Goal: Information Seeking & Learning: Learn about a topic

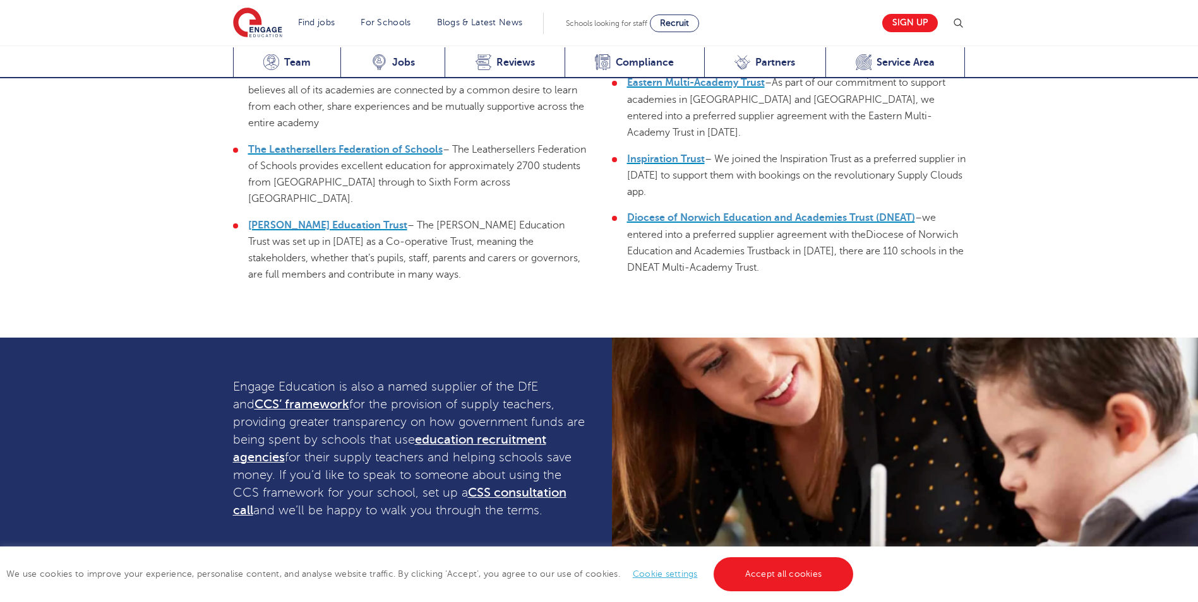
scroll to position [3655, 0]
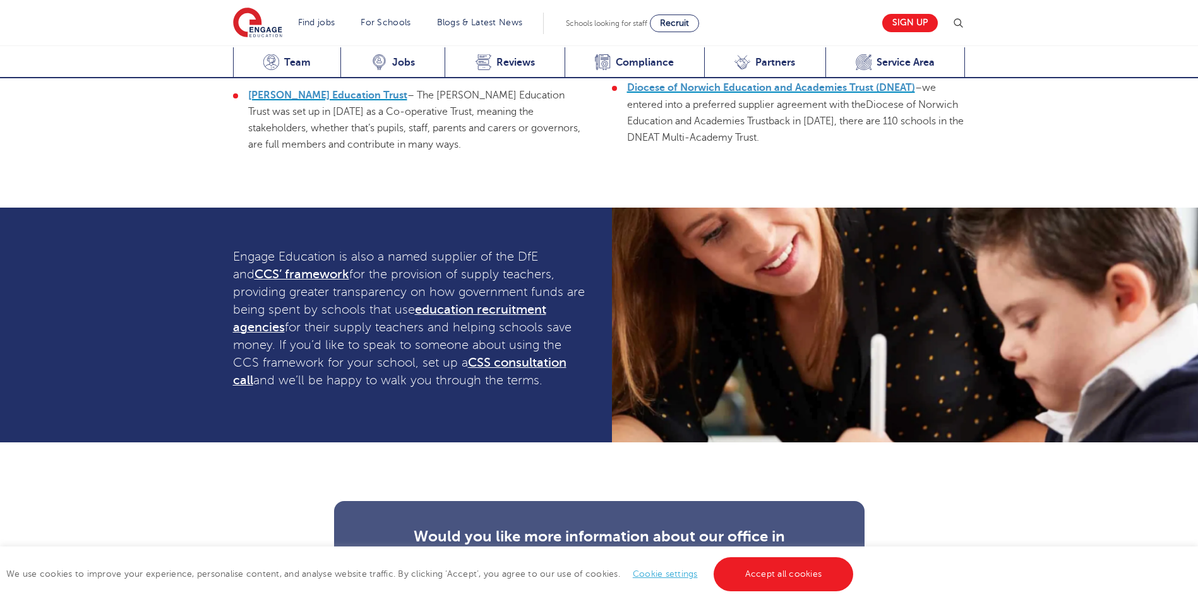
click at [189, 444] on div "Would you like more information about our office in Liverpool Street or any of …" at bounding box center [599, 612] width 1198 height 338
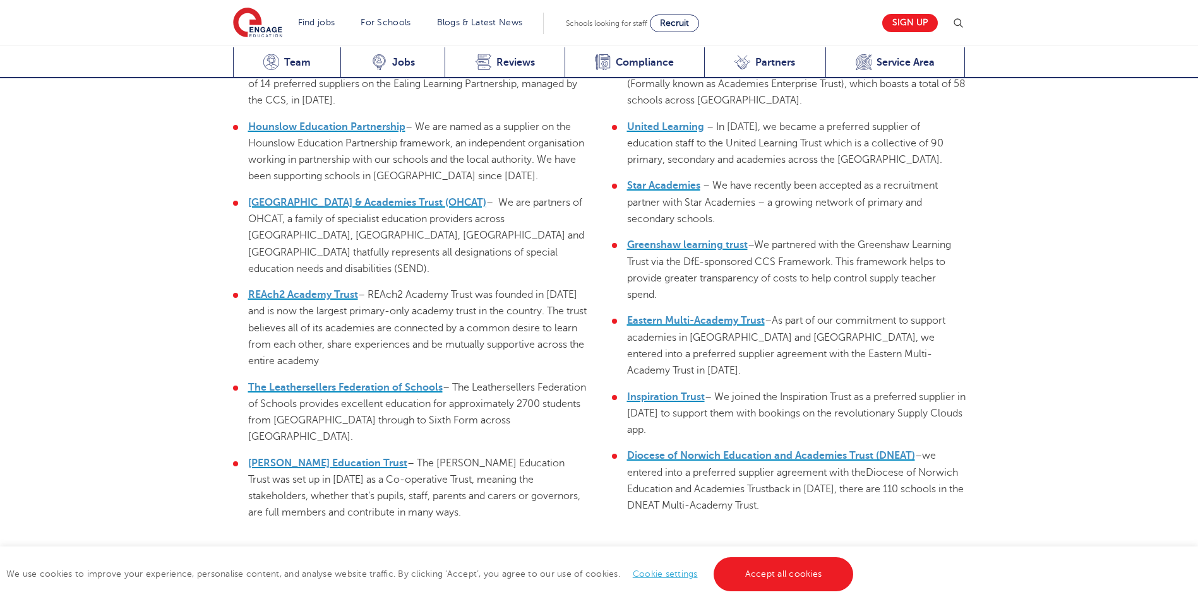
scroll to position [3299, 0]
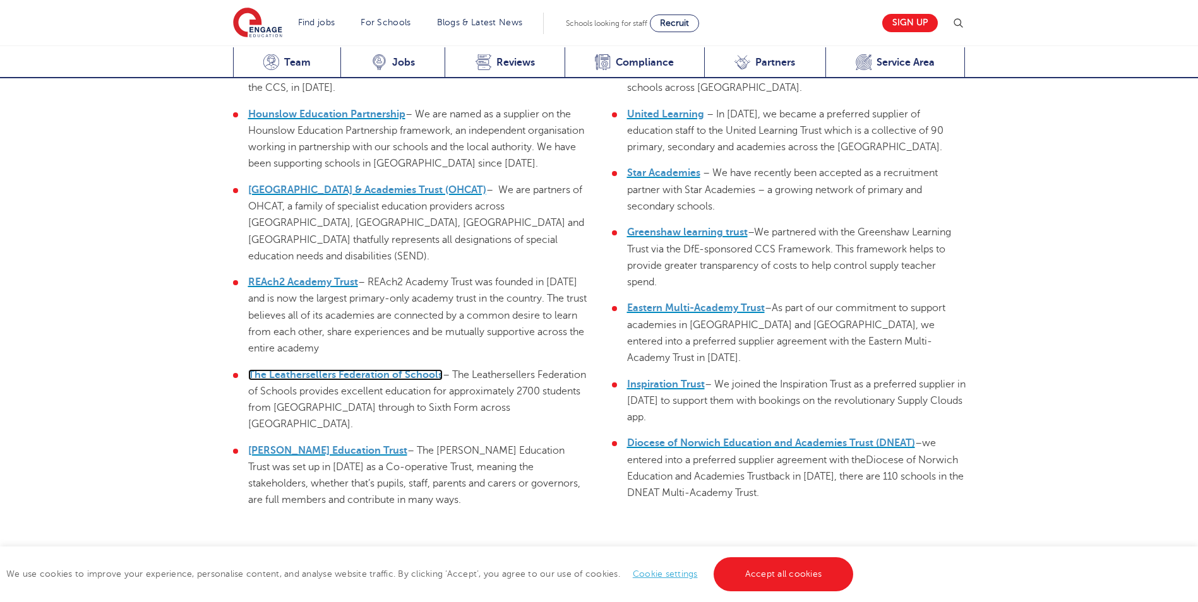
click at [349, 369] on span "The Leathersellers Federation of Schools" at bounding box center [345, 374] width 194 height 11
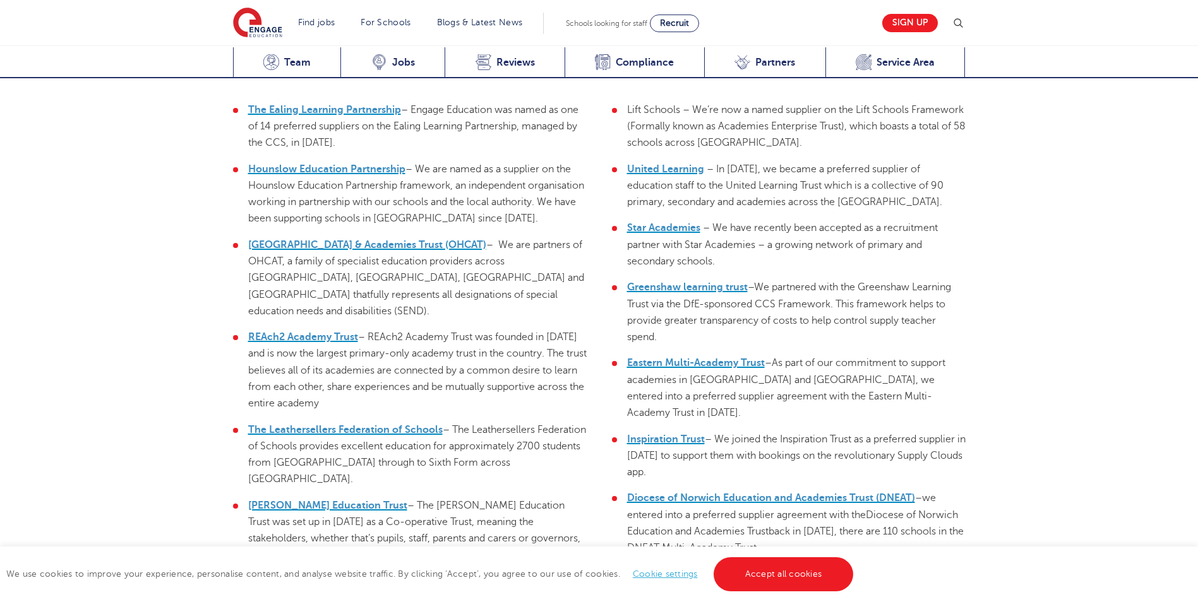
scroll to position [3173, 0]
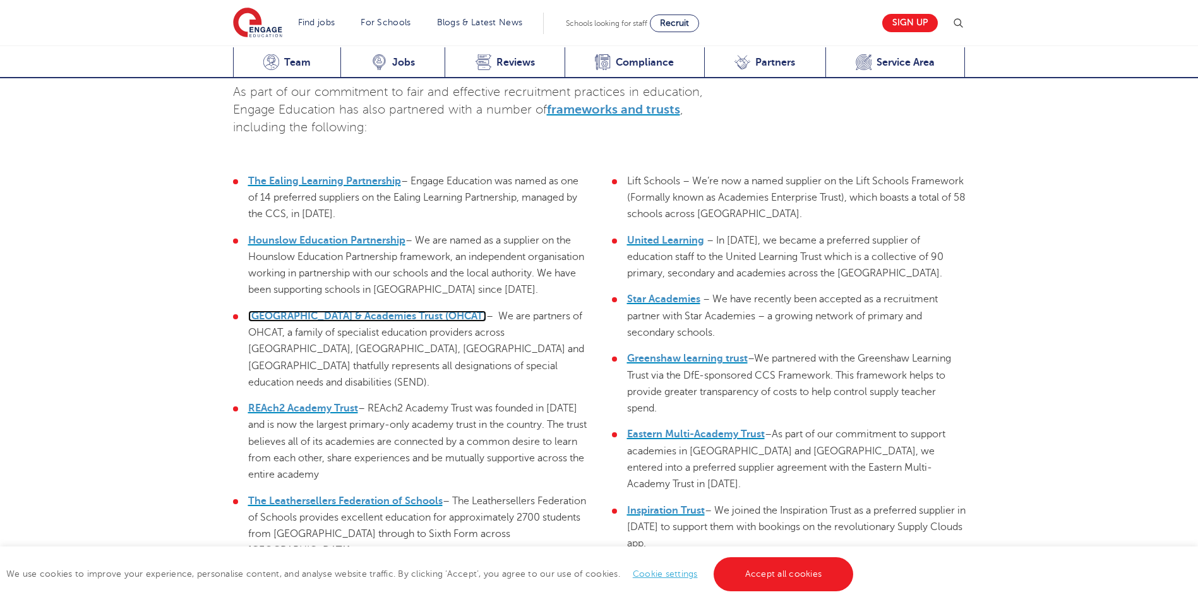
click at [354, 311] on span "Orchard Hill College & Academies Trust (OHCAT)" at bounding box center [367, 316] width 238 height 11
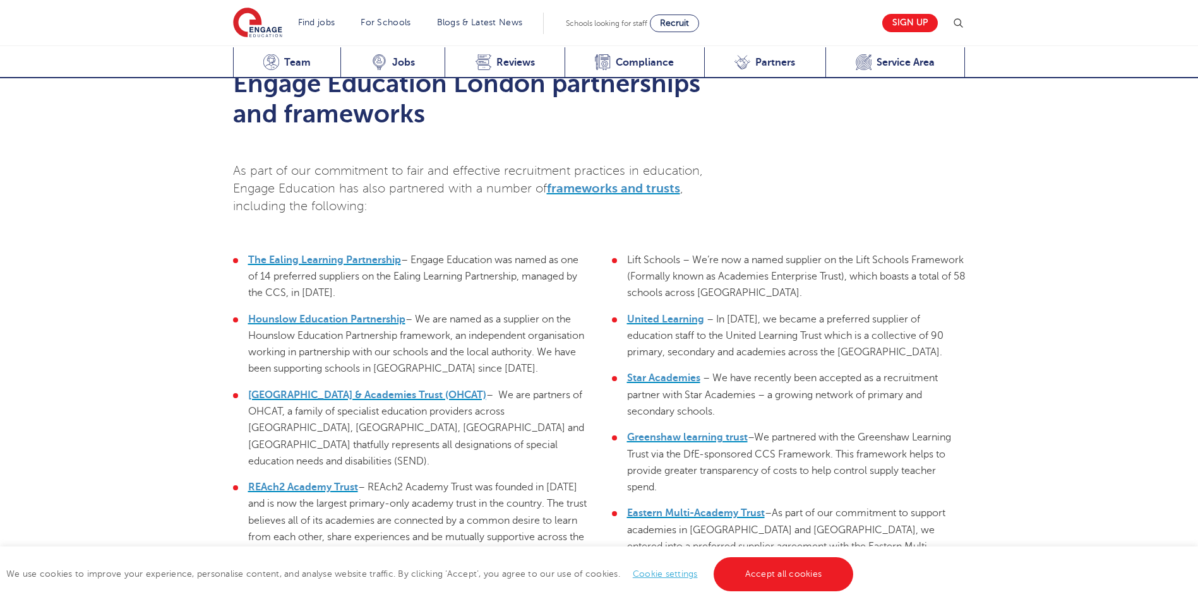
scroll to position [2604, 0]
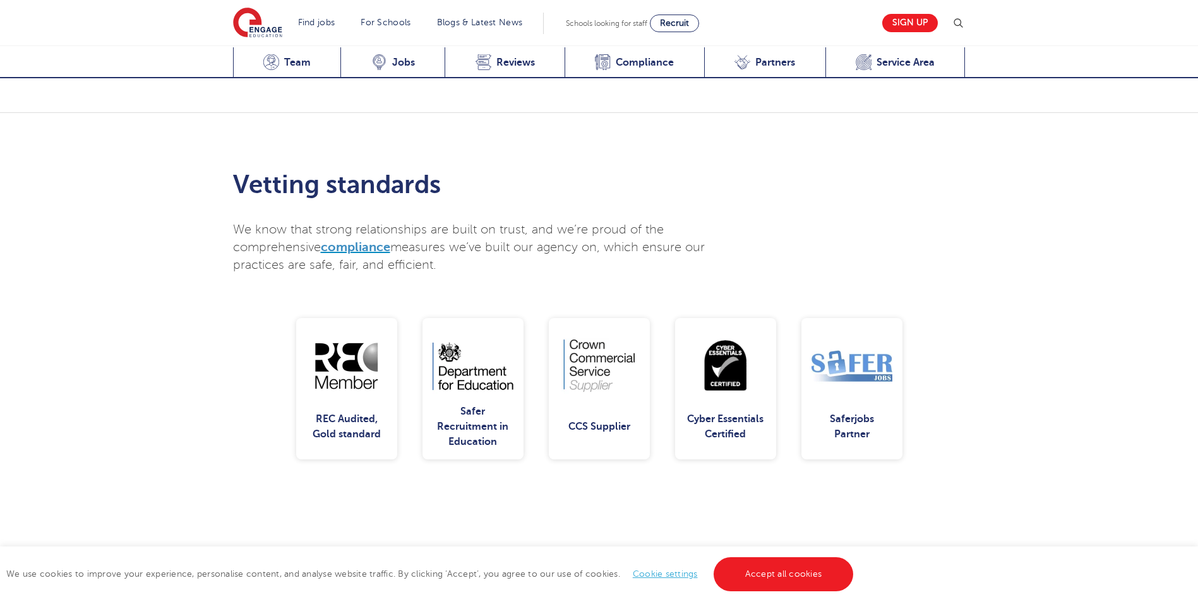
click at [930, 381] on div "REC Audited, Gold standard Safer Recruitment in Education CCS Supplier Cyber Es…" at bounding box center [599, 388] width 732 height 141
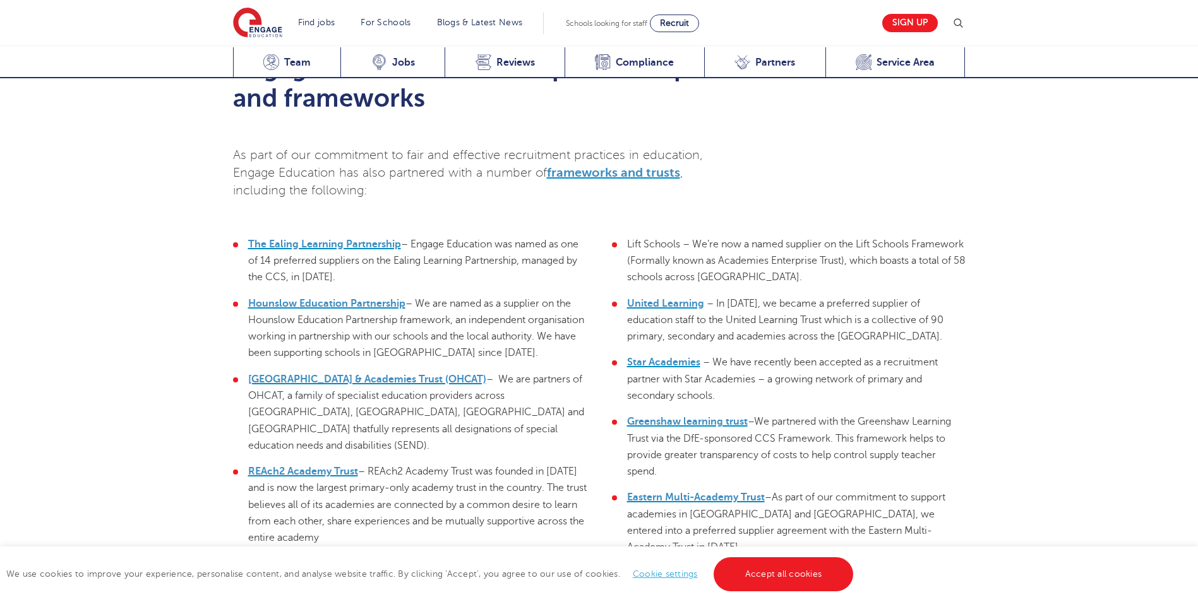
scroll to position [3236, 0]
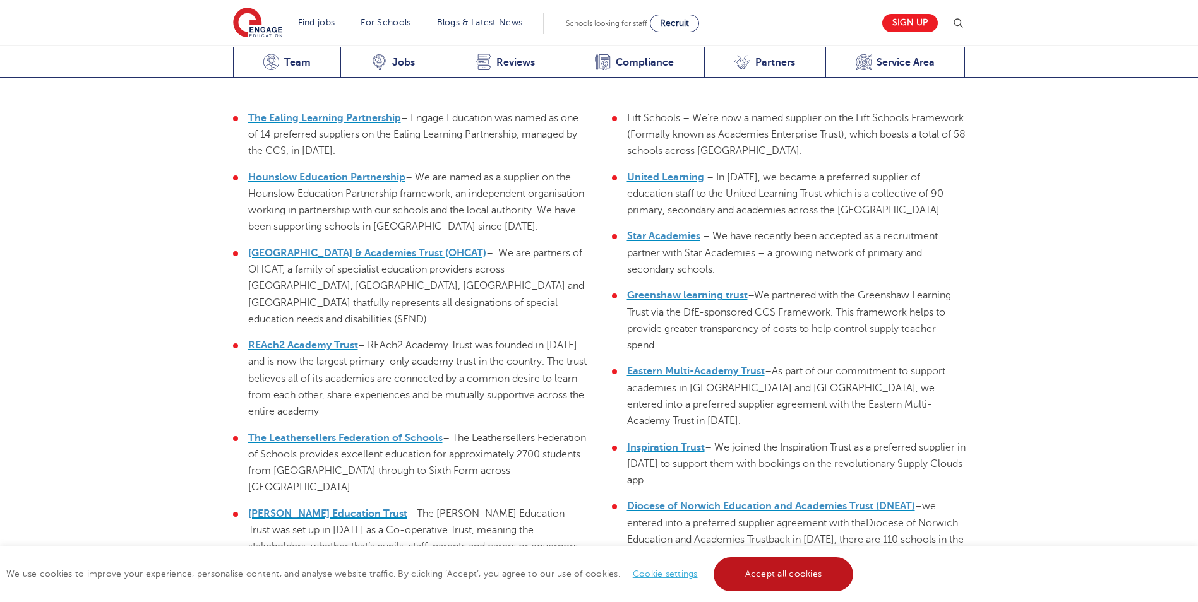
click at [761, 582] on link "Accept all cookies" at bounding box center [783, 575] width 140 height 34
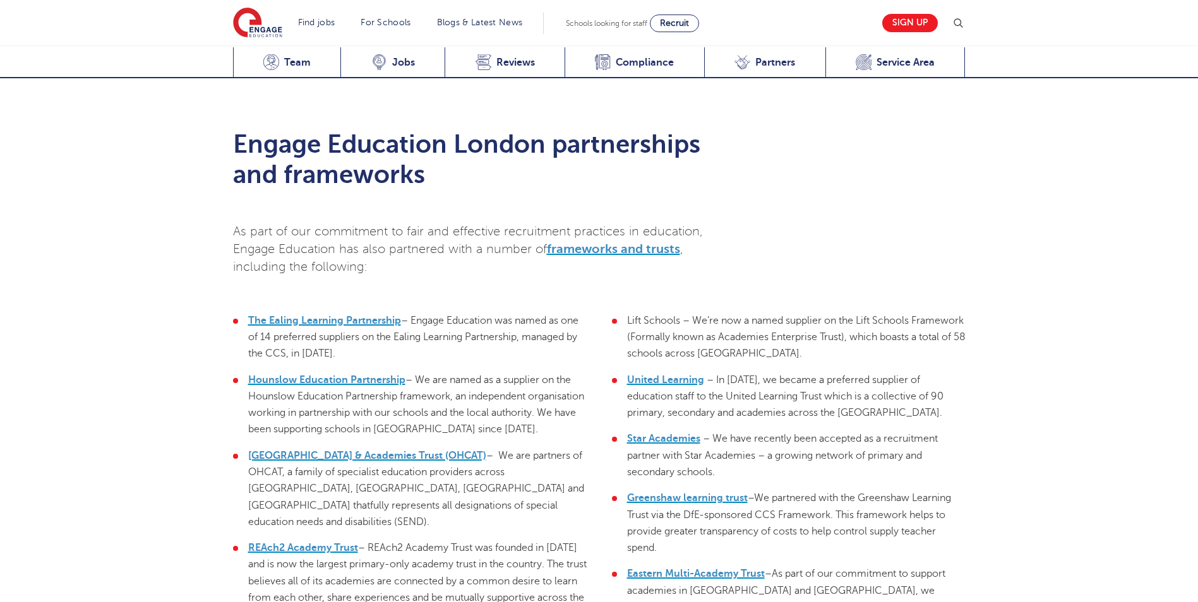
scroll to position [2857, 0]
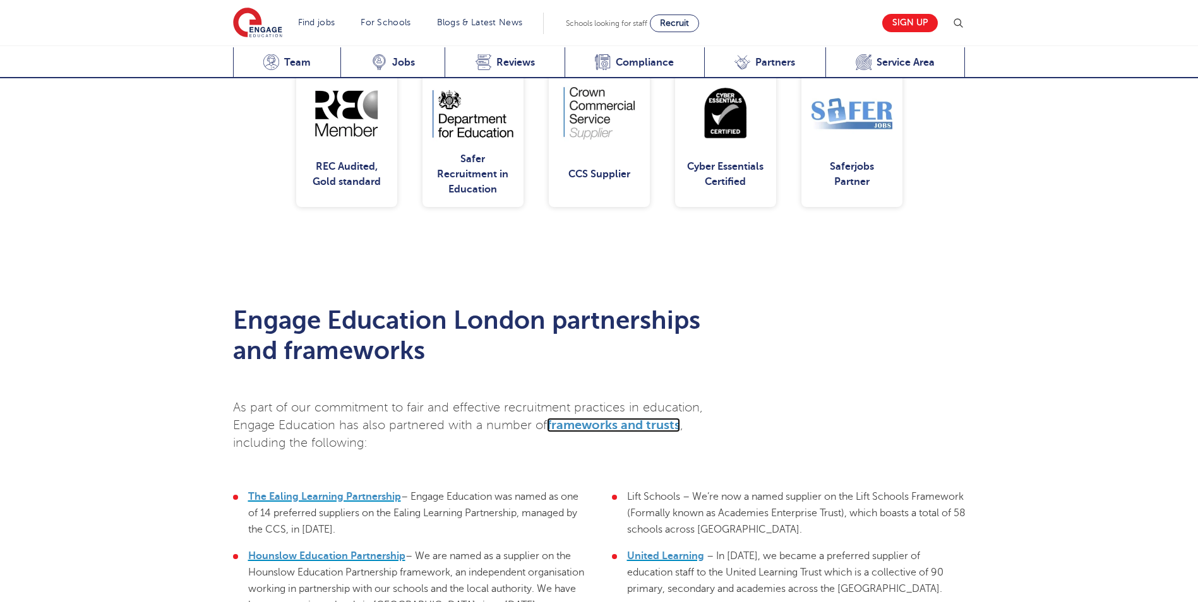
click at [645, 418] on span "frameworks and trusts" at bounding box center [613, 425] width 133 height 15
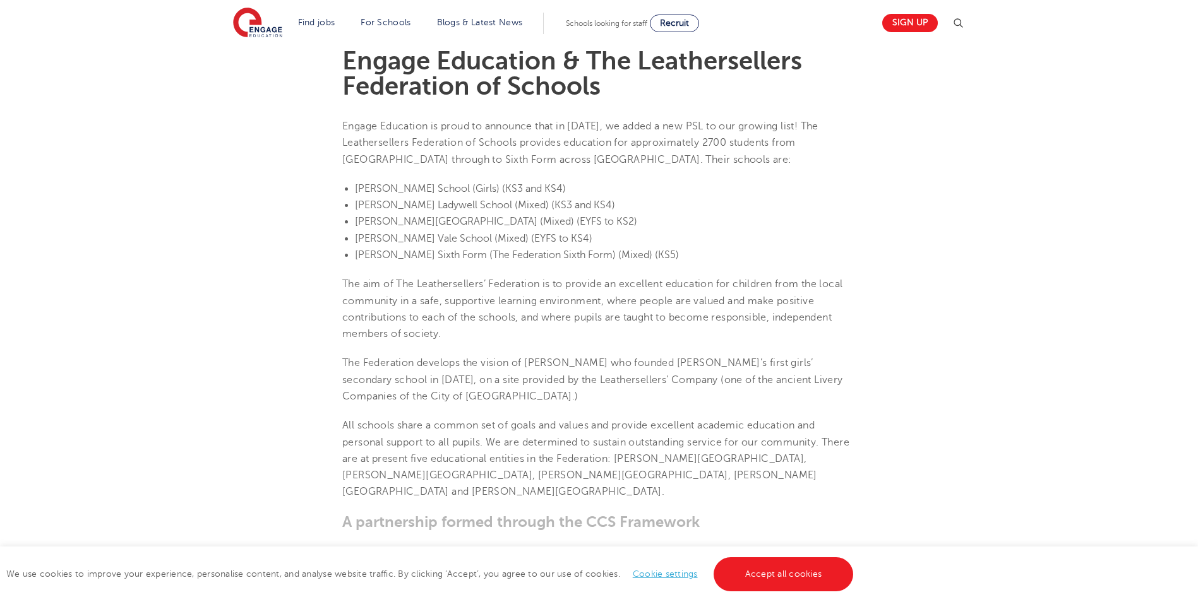
scroll to position [316, 0]
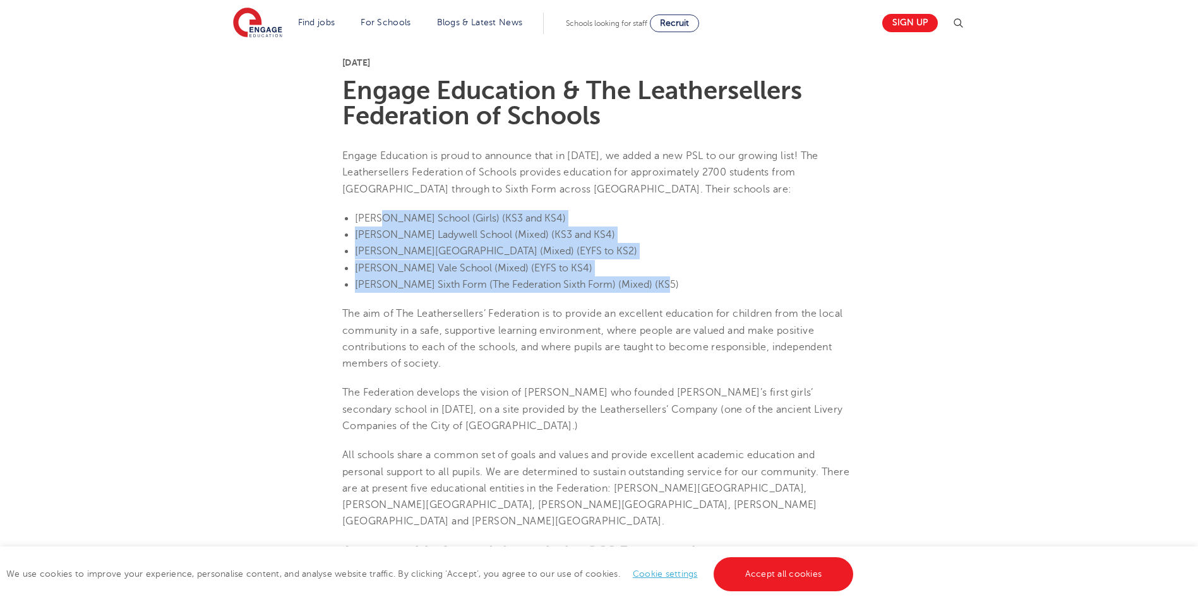
drag, startPoint x: 380, startPoint y: 205, endPoint x: 683, endPoint y: 289, distance: 314.3
click at [684, 289] on section "29th April 2021 Engage Education & The Leathersellers Federation of Schools Eng…" at bounding box center [599, 577] width 766 height 1089
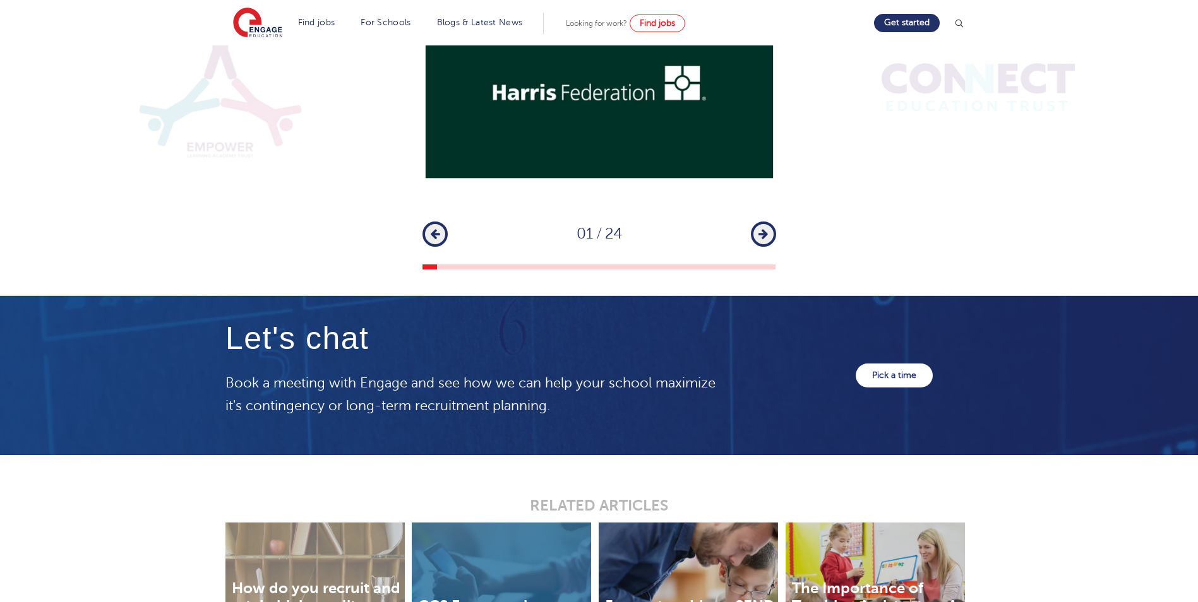
click at [756, 222] on button "Next" at bounding box center [763, 234] width 25 height 25
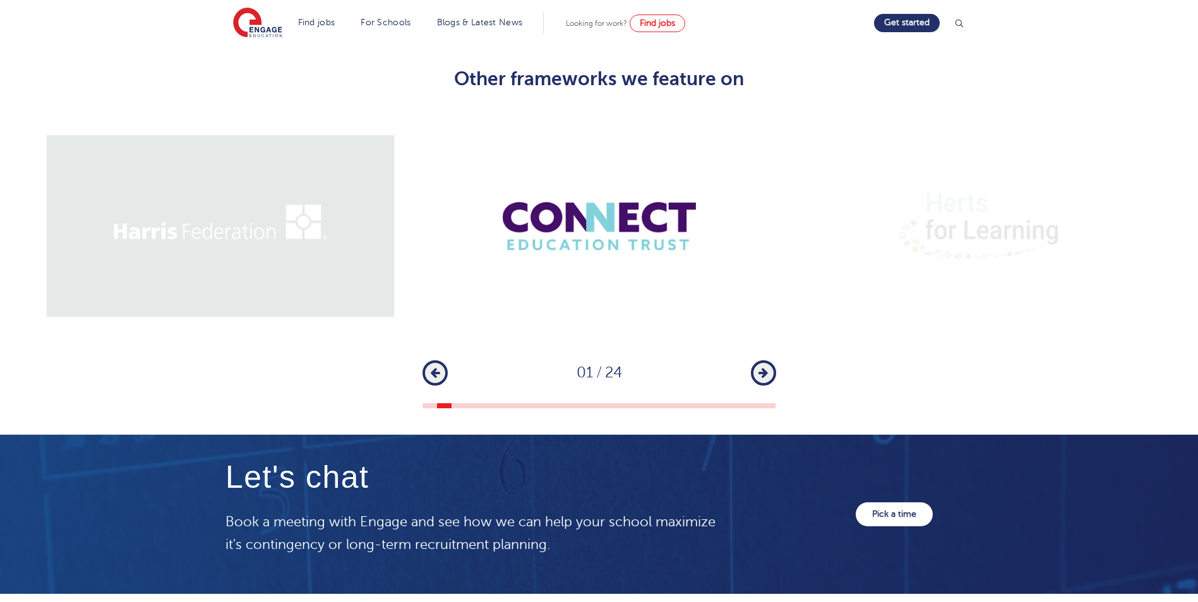
scroll to position [1642, 0]
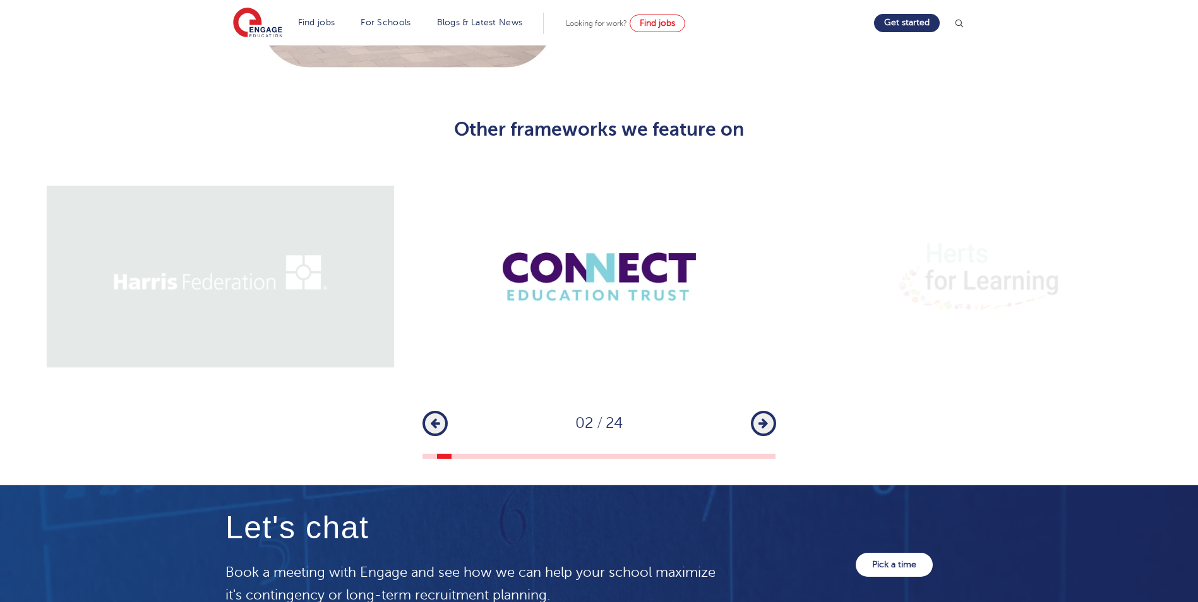
click at [770, 412] on div "Next" at bounding box center [763, 423] width 25 height 25
click at [763, 418] on icon "button" at bounding box center [762, 423] width 9 height 11
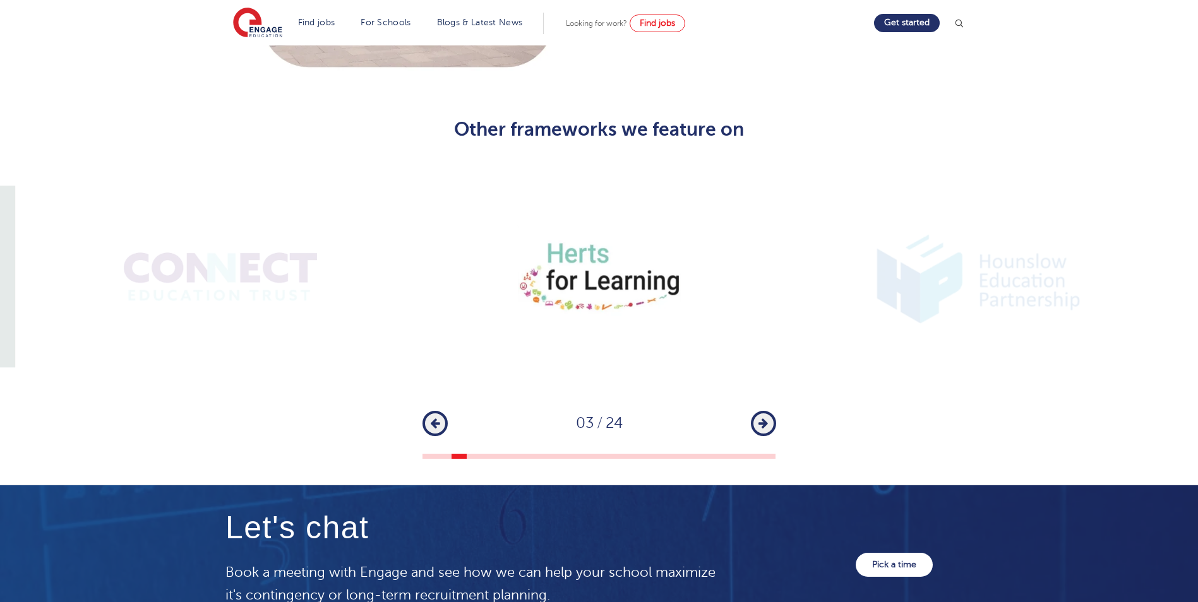
click at [763, 418] on icon "button" at bounding box center [762, 423] width 9 height 11
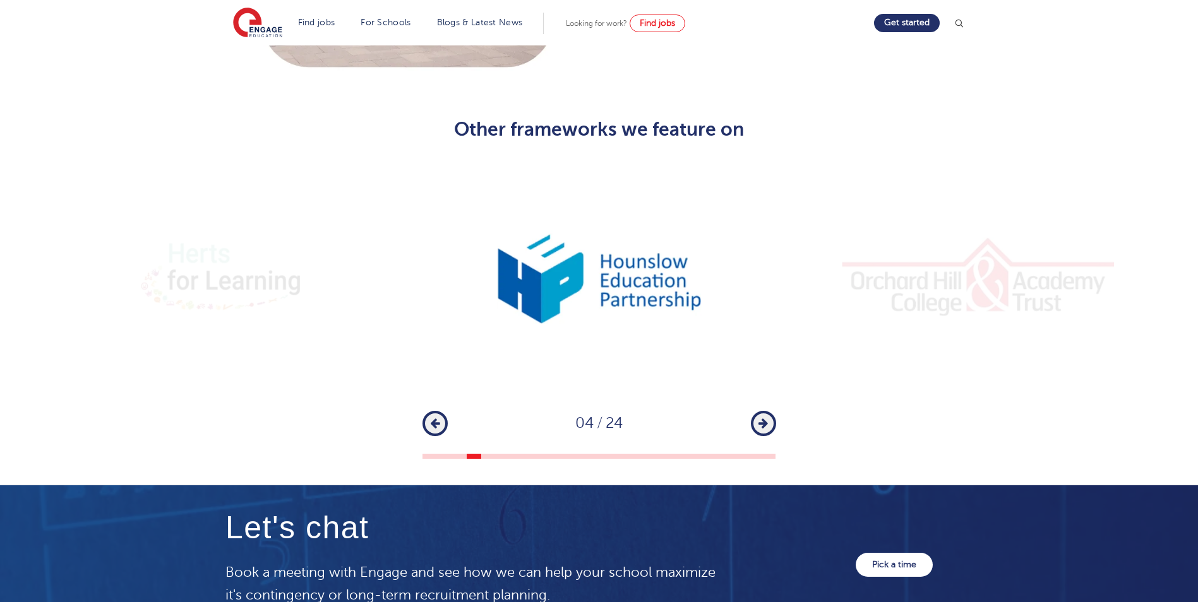
click at [761, 418] on icon "button" at bounding box center [762, 423] width 9 height 11
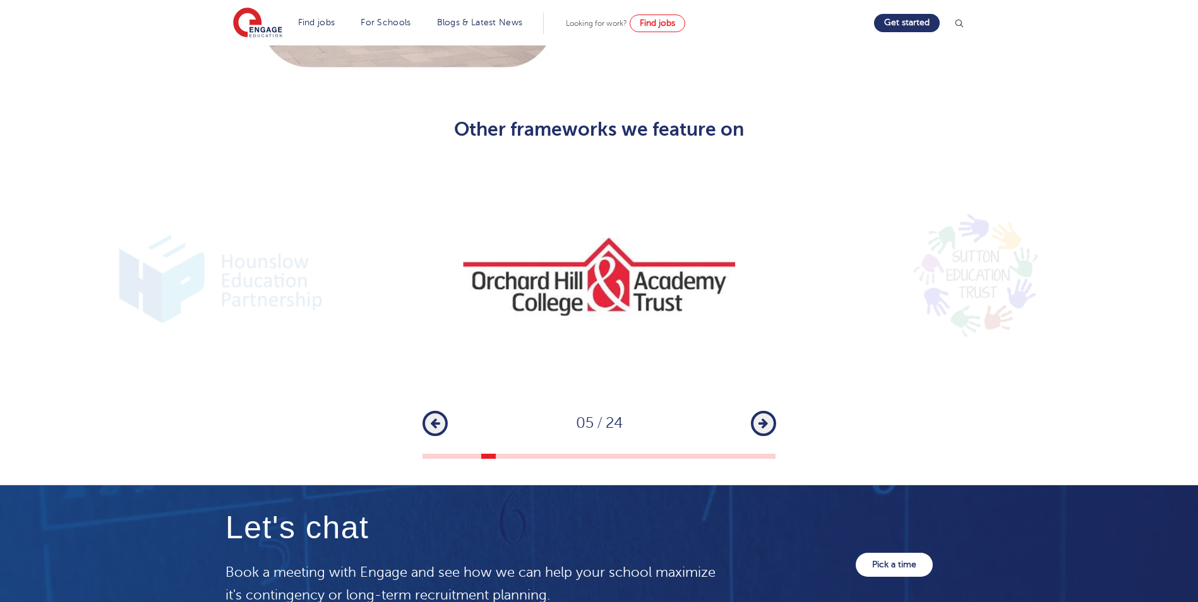
click at [761, 418] on icon "button" at bounding box center [762, 423] width 9 height 11
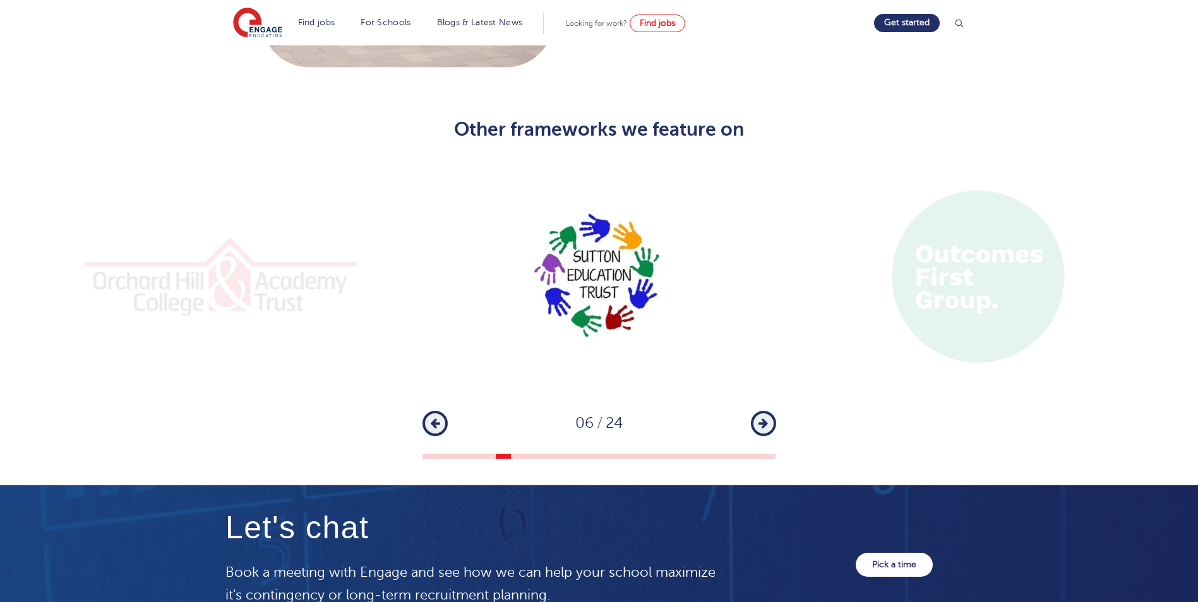
click at [420, 407] on div "1 2 3 4 5 6 7 8 9 10 11 12 13 14 15 16 17 18 19 20 21 22 23 24 Previous 06 / 24…" at bounding box center [599, 309] width 1198 height 301
click at [764, 418] on icon "button" at bounding box center [762, 423] width 9 height 11
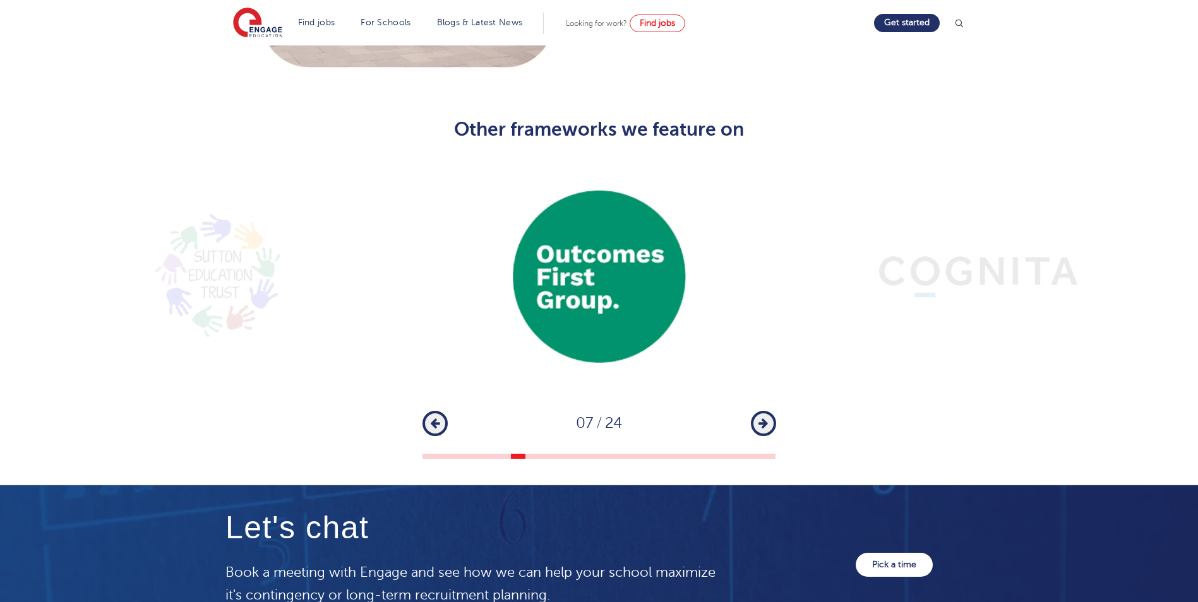
click at [765, 418] on icon "button" at bounding box center [762, 423] width 9 height 11
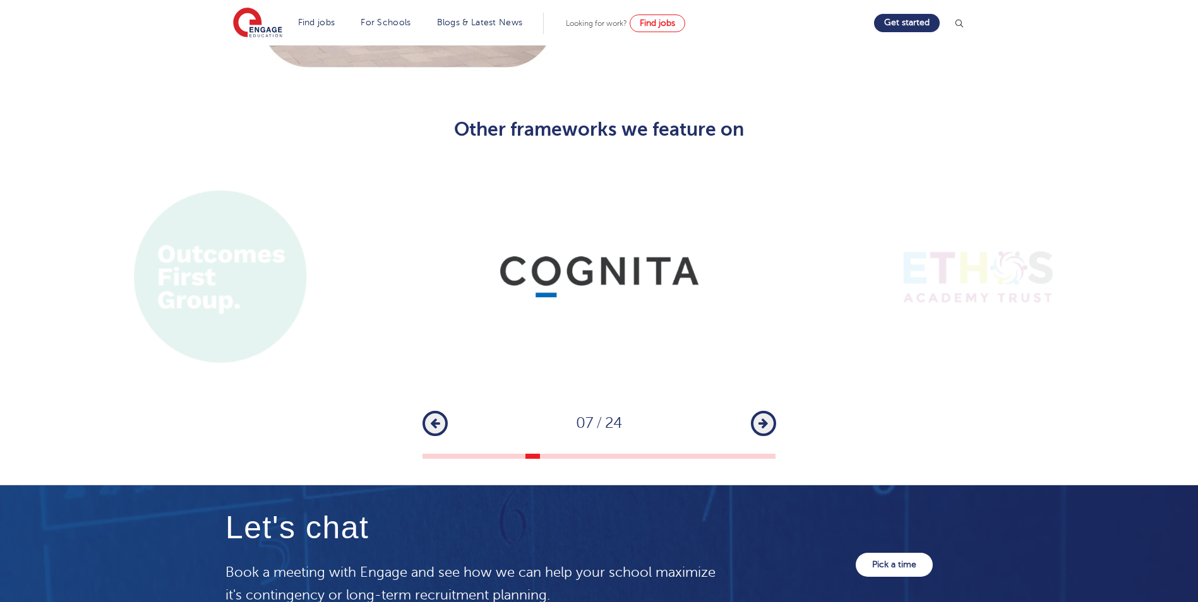
click at [764, 418] on icon "button" at bounding box center [762, 423] width 9 height 11
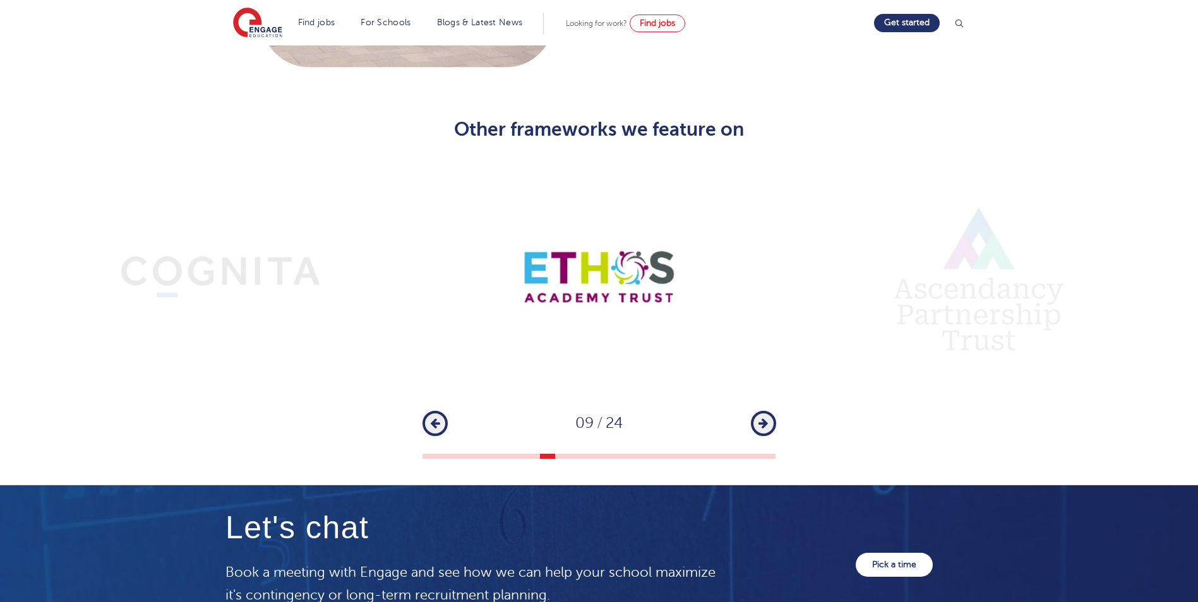
click at [760, 418] on icon "button" at bounding box center [762, 423] width 9 height 11
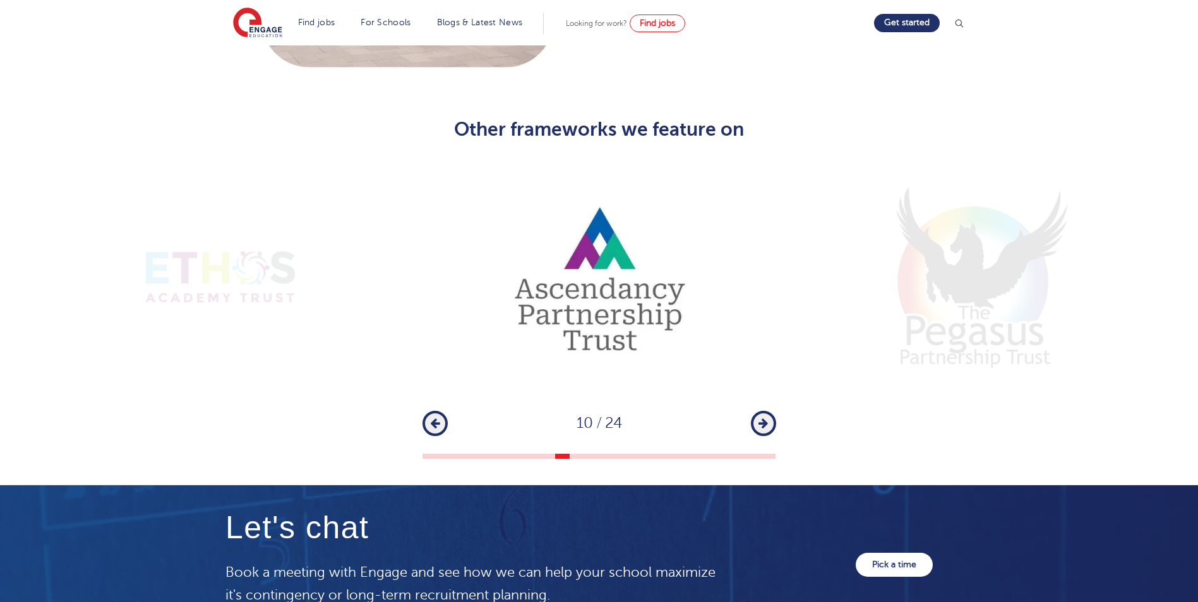
click at [760, 418] on icon "button" at bounding box center [762, 423] width 9 height 11
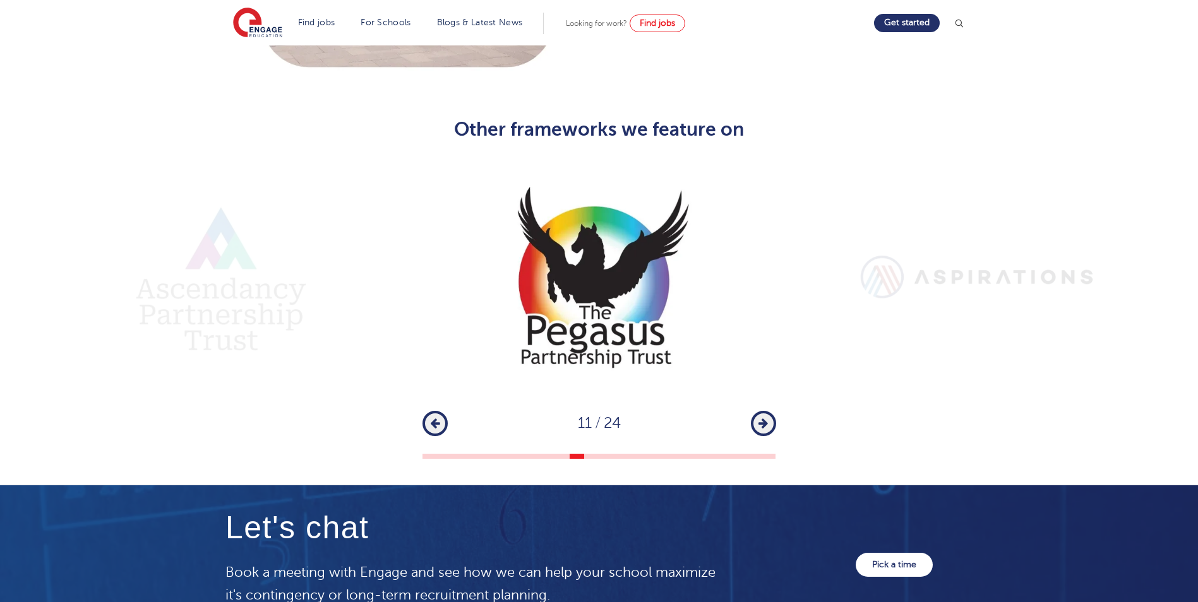
click at [758, 418] on icon "button" at bounding box center [762, 423] width 9 height 11
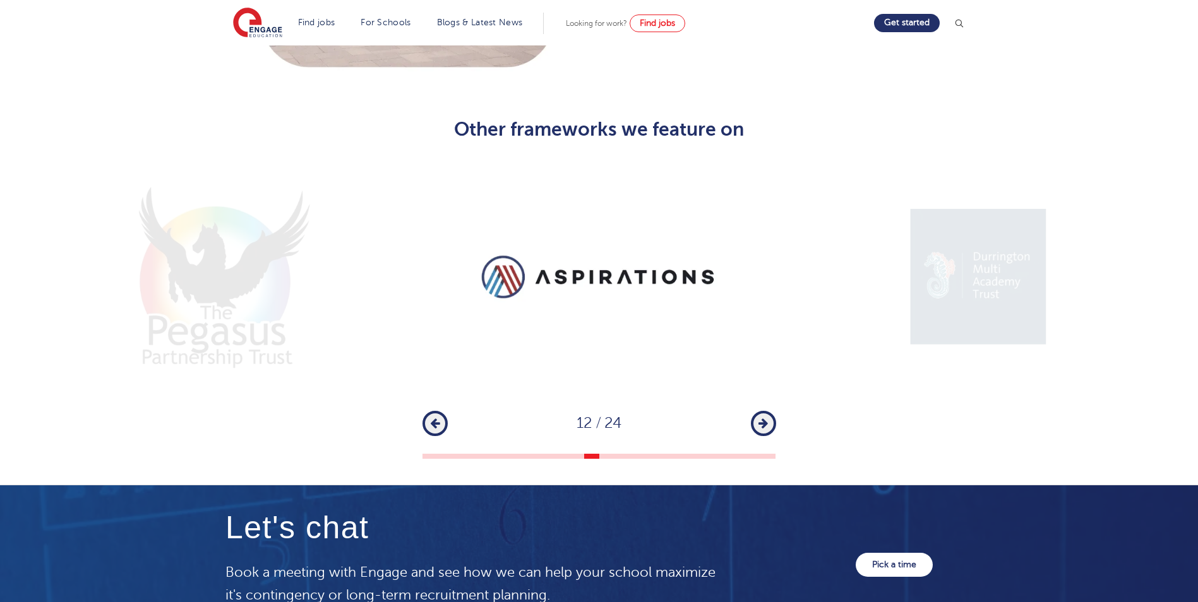
click at [752, 411] on button "Next" at bounding box center [763, 423] width 25 height 25
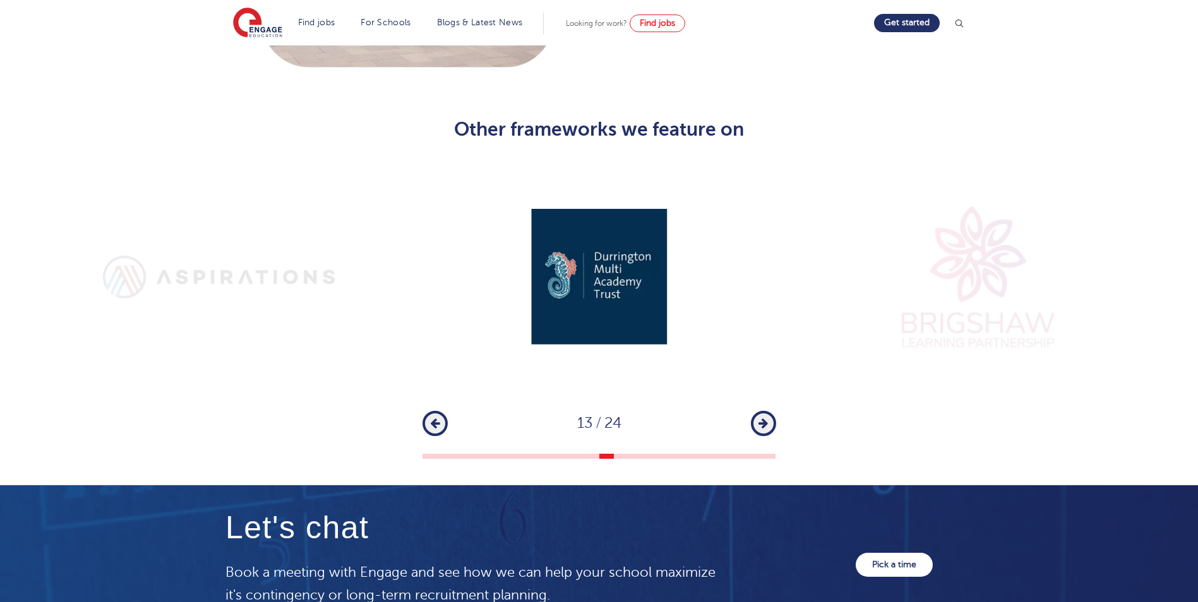
click at [751, 411] on button "Next" at bounding box center [763, 423] width 25 height 25
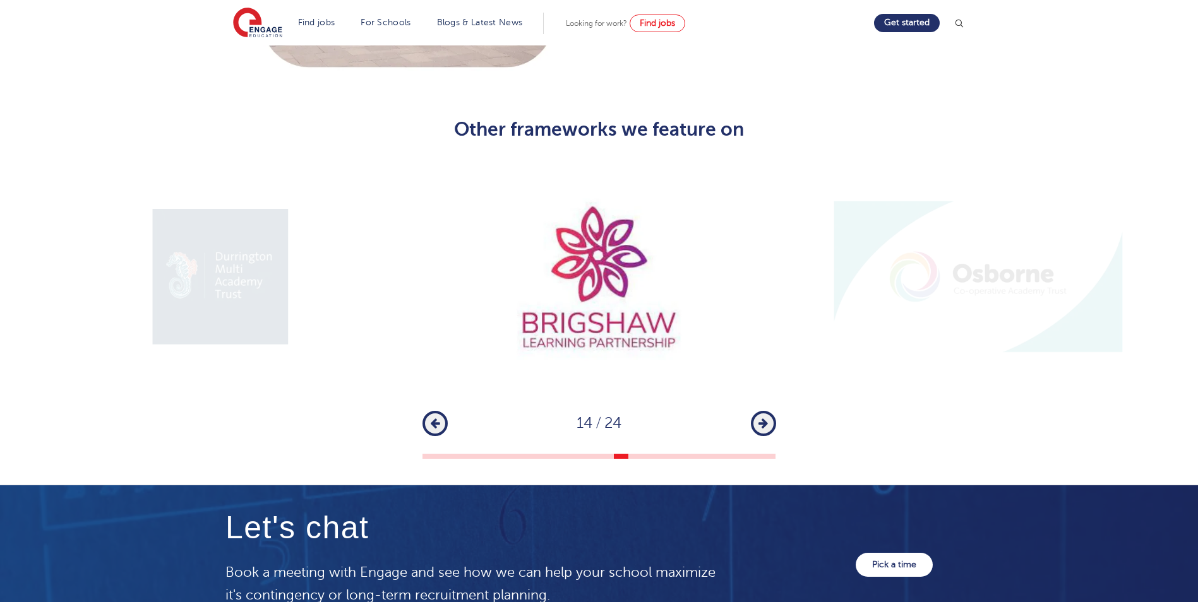
click at [751, 411] on div "Next" at bounding box center [763, 423] width 25 height 25
click at [756, 411] on button "Next" at bounding box center [763, 423] width 25 height 25
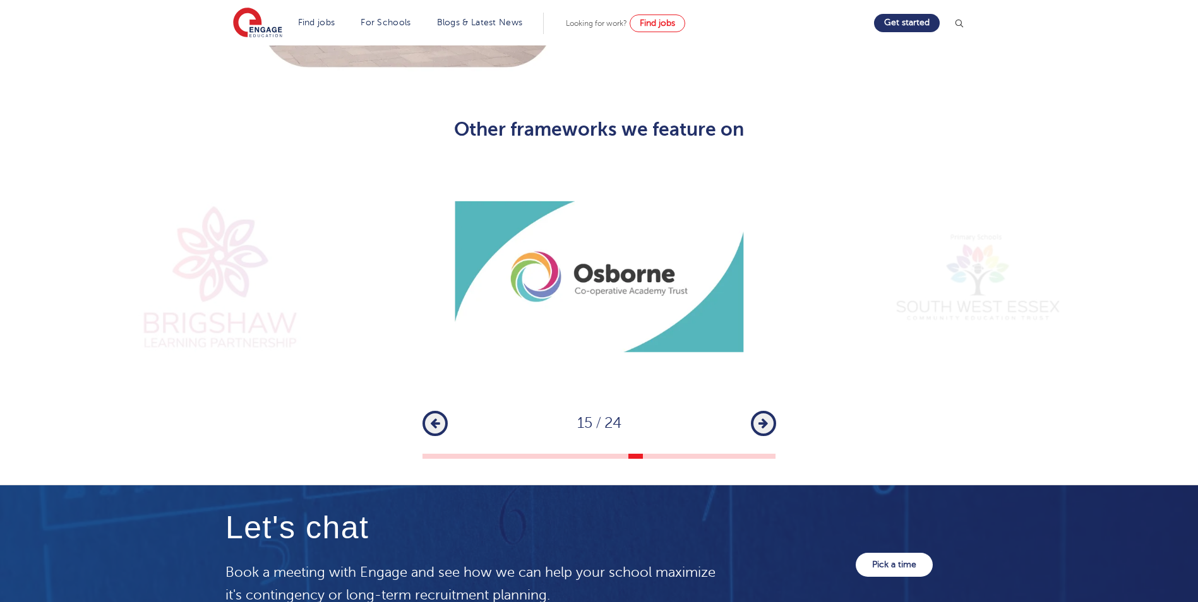
click at [756, 411] on button "Next" at bounding box center [763, 423] width 25 height 25
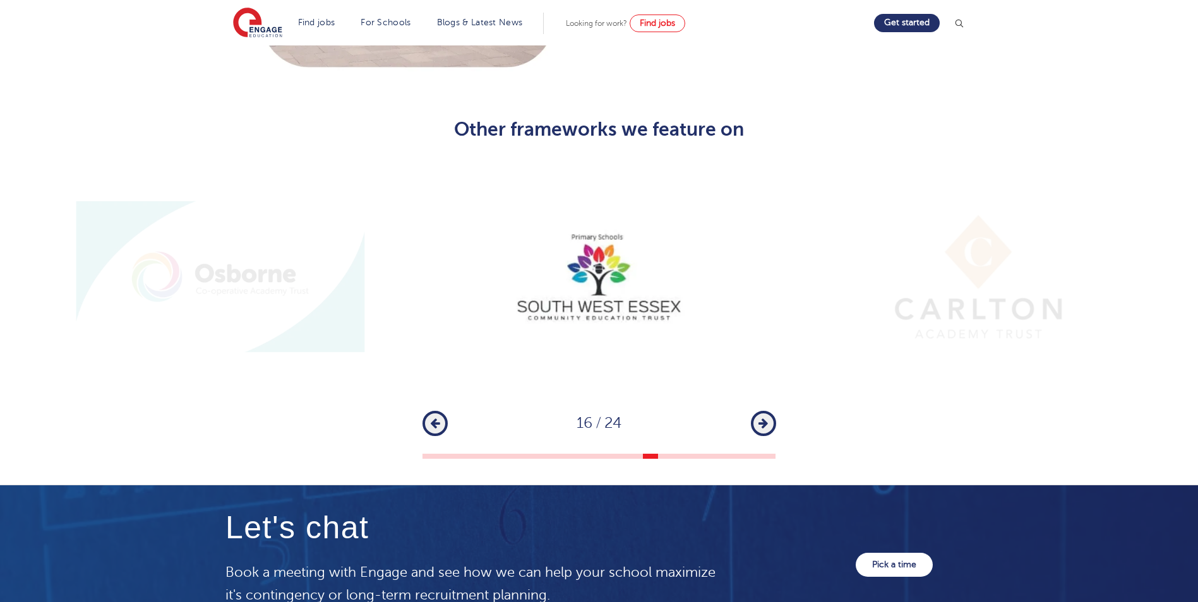
click at [755, 411] on button "Next" at bounding box center [763, 423] width 25 height 25
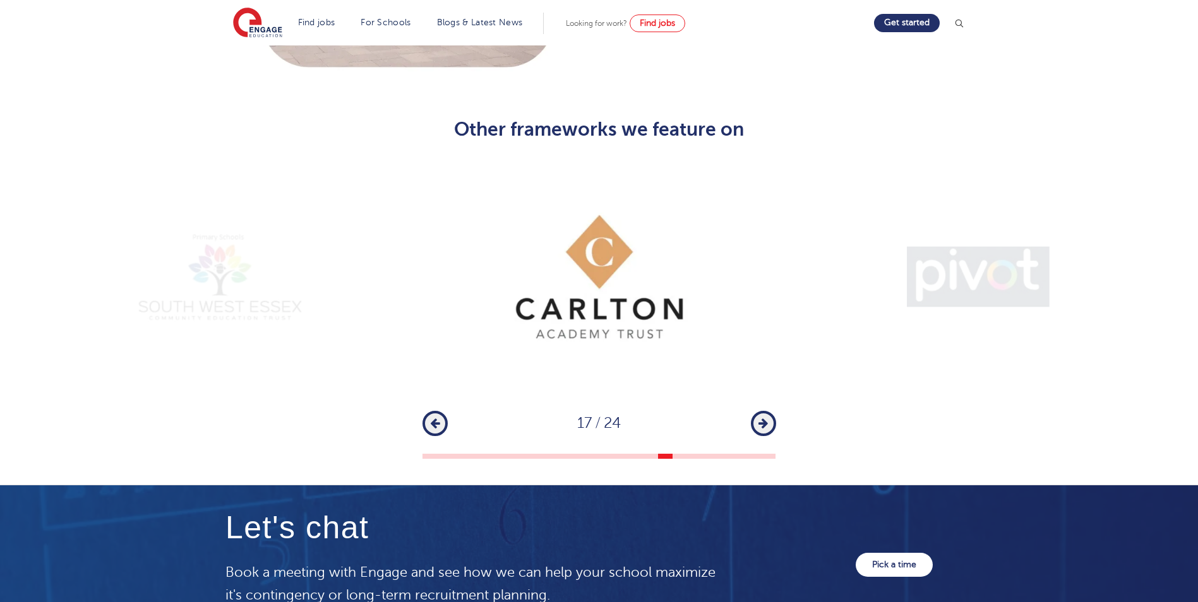
click at [755, 411] on button "Next" at bounding box center [763, 423] width 25 height 25
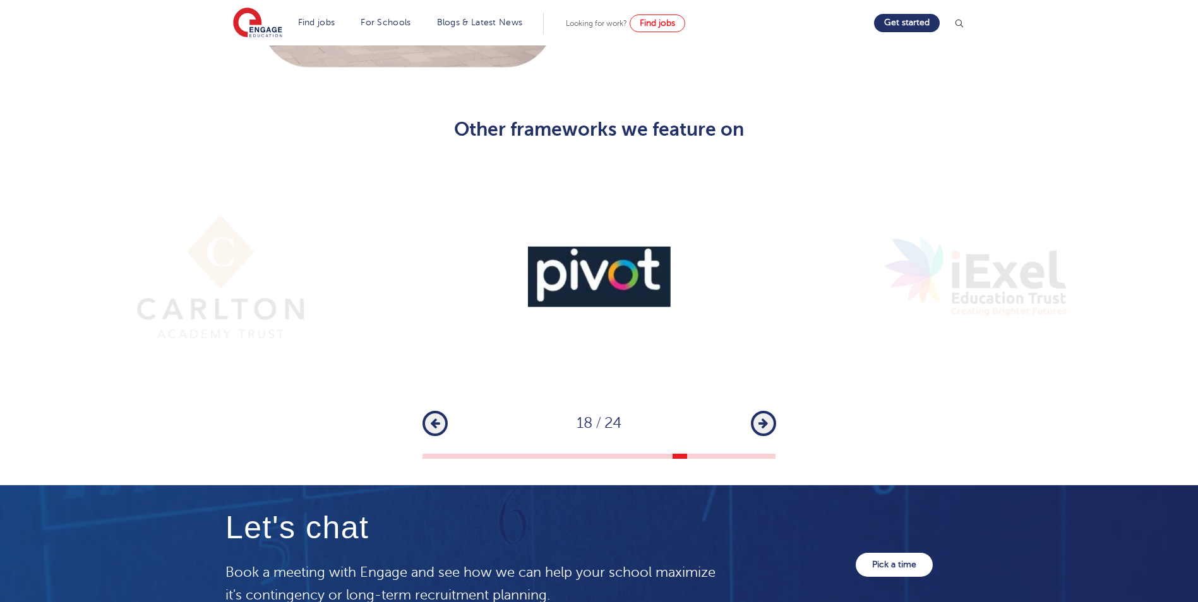
click at [755, 411] on button "Next" at bounding box center [763, 423] width 25 height 25
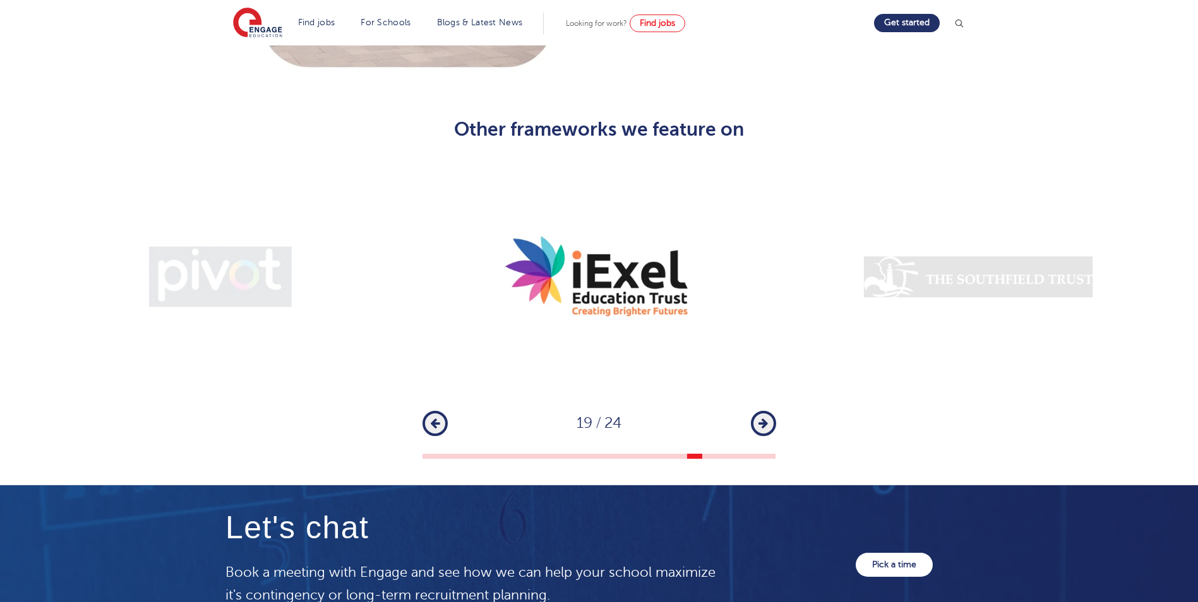
click at [755, 411] on button "Next" at bounding box center [763, 423] width 25 height 25
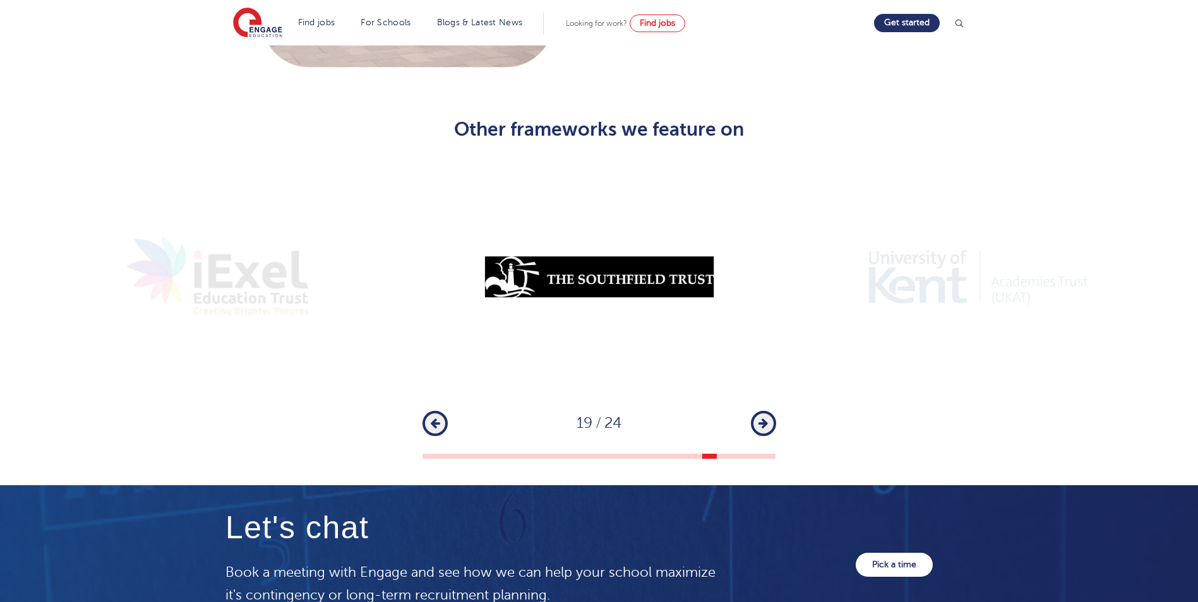
click at [755, 411] on button "Next" at bounding box center [763, 423] width 25 height 25
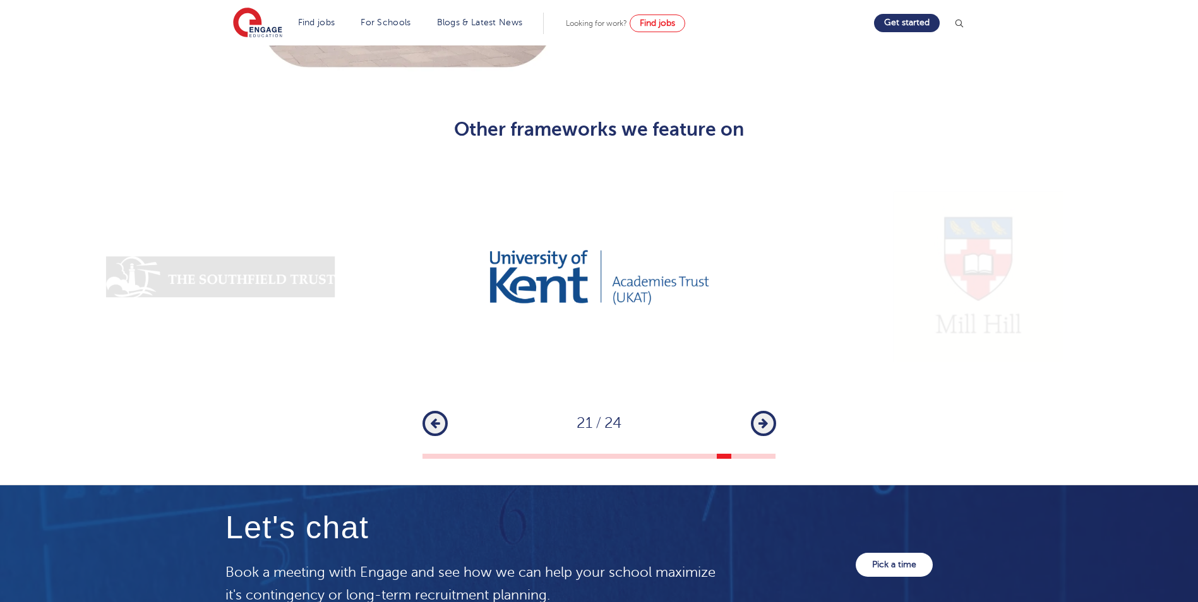
click at [743, 411] on div "Previous 21 / 24 Next" at bounding box center [599, 423] width 354 height 25
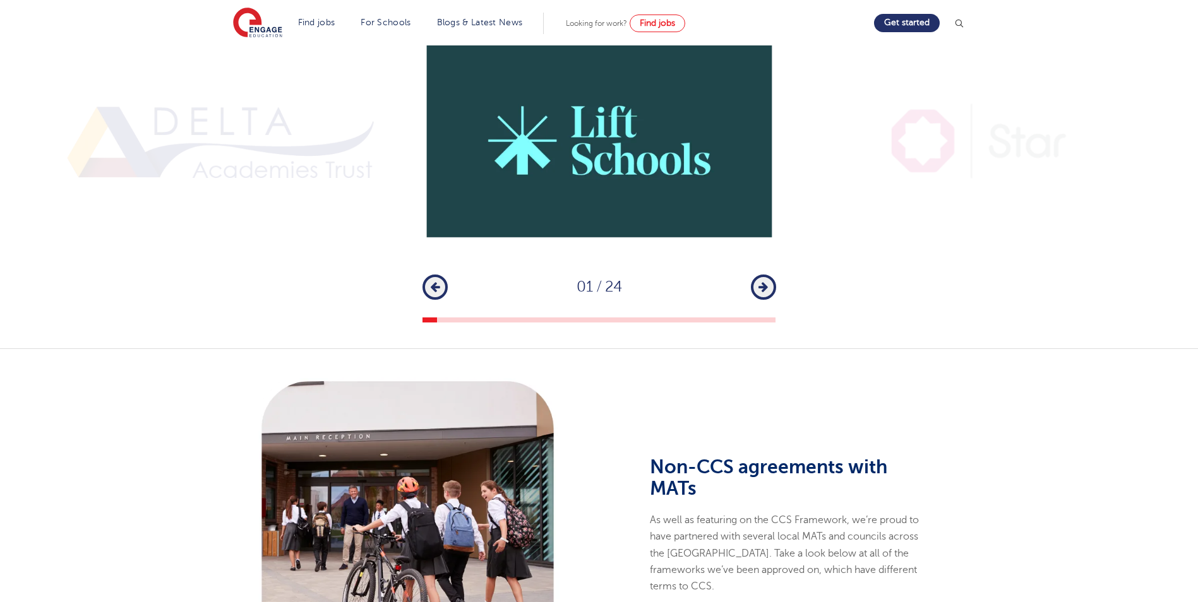
scroll to position [1010, 0]
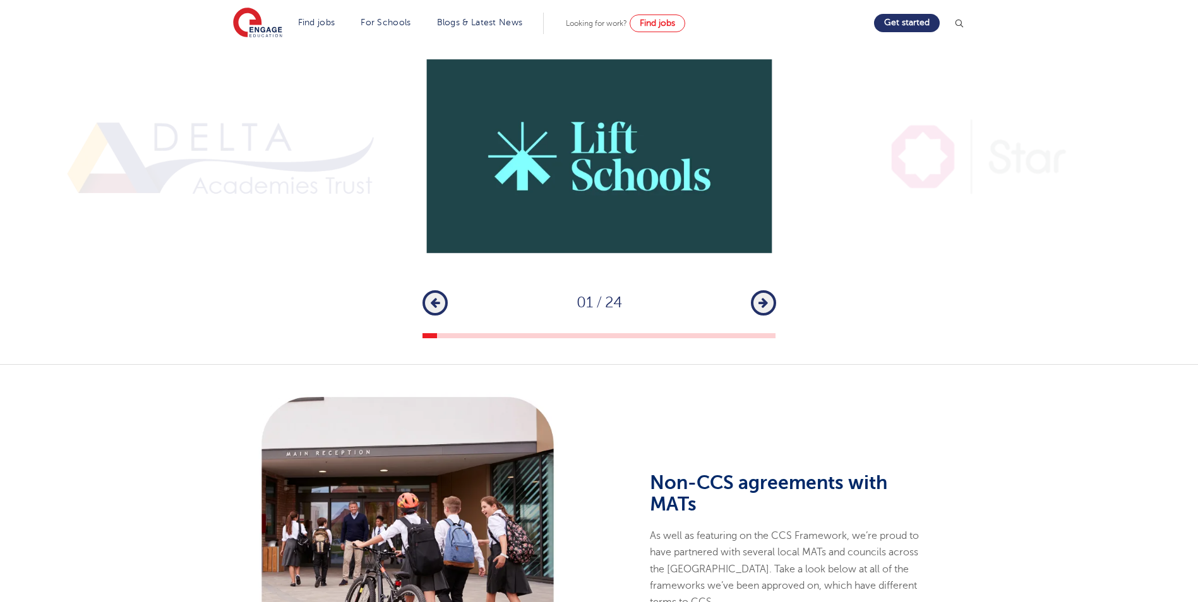
click at [772, 290] on button "Next" at bounding box center [763, 302] width 25 height 25
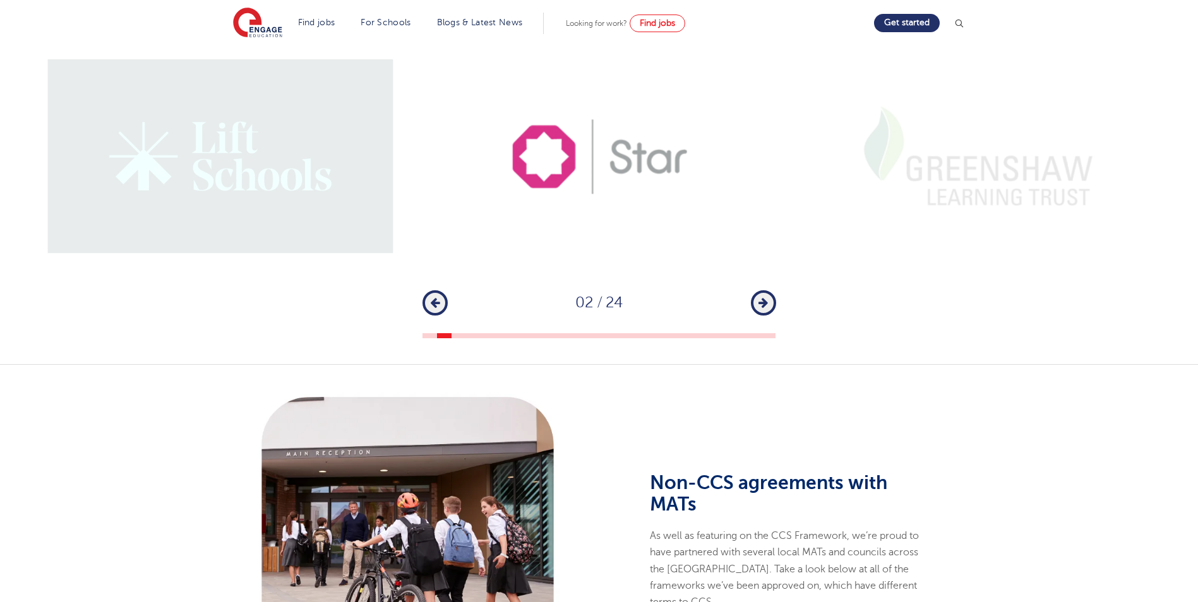
click at [764, 290] on button "Next" at bounding box center [763, 302] width 25 height 25
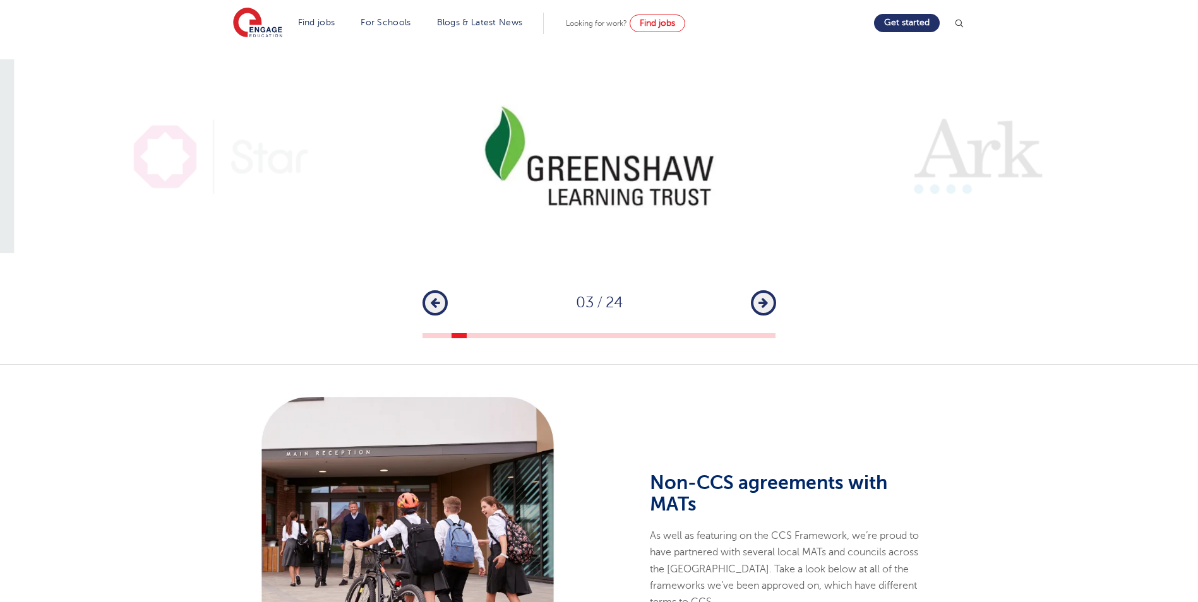
click at [761, 297] on icon "button" at bounding box center [762, 302] width 9 height 11
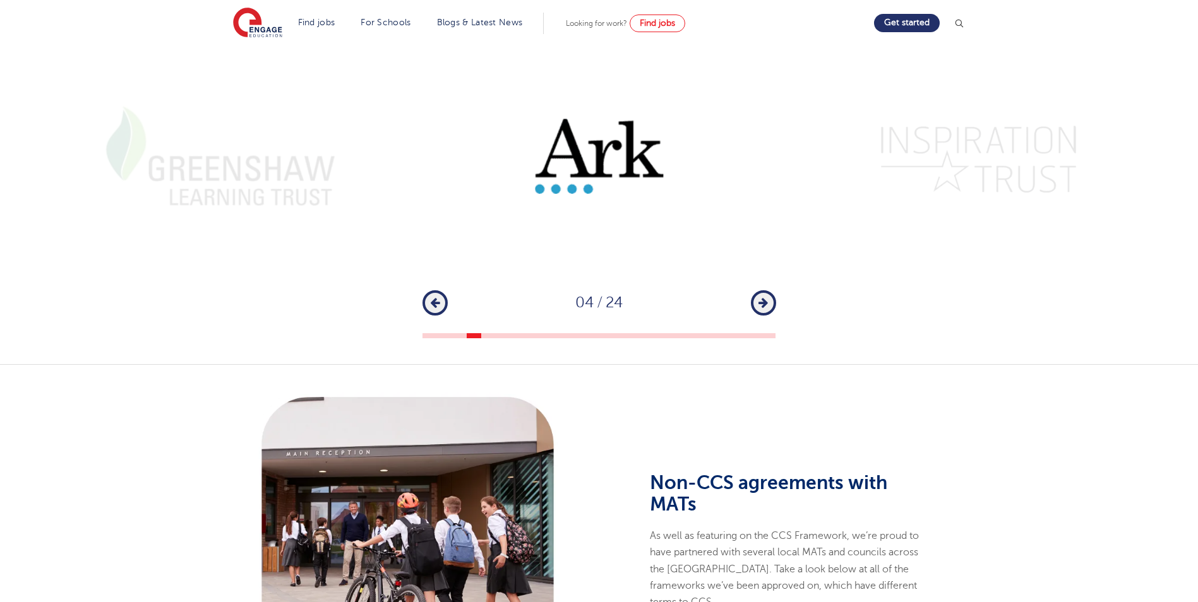
click at [426, 290] on button "Previous" at bounding box center [434, 302] width 25 height 25
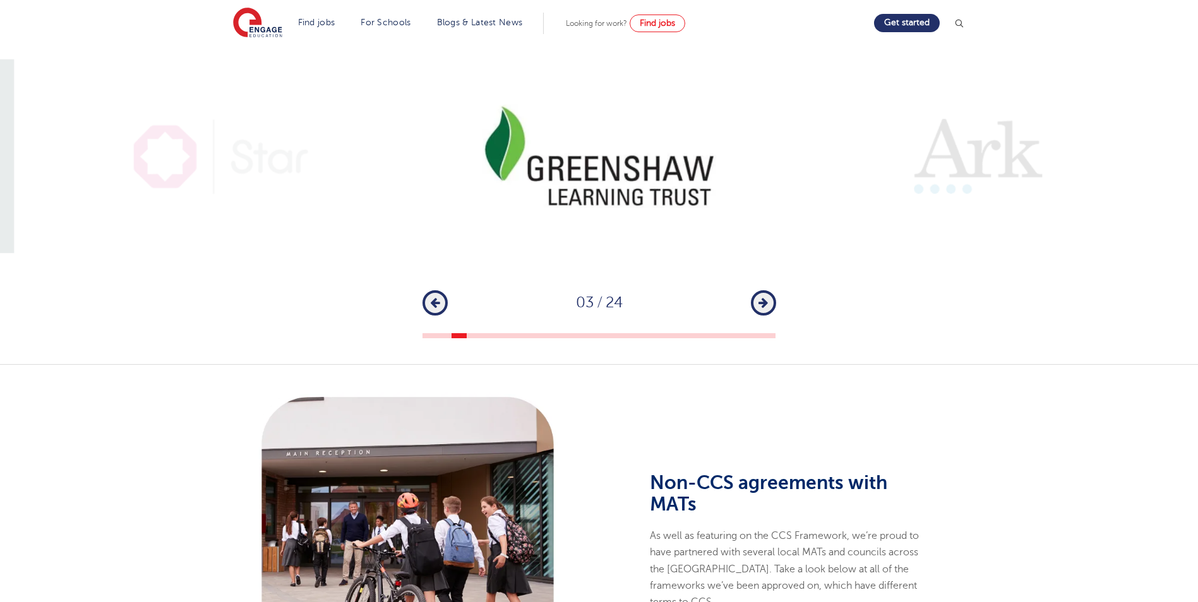
click at [753, 290] on div "Next" at bounding box center [763, 302] width 25 height 25
click at [772, 290] on button "Next" at bounding box center [763, 302] width 25 height 25
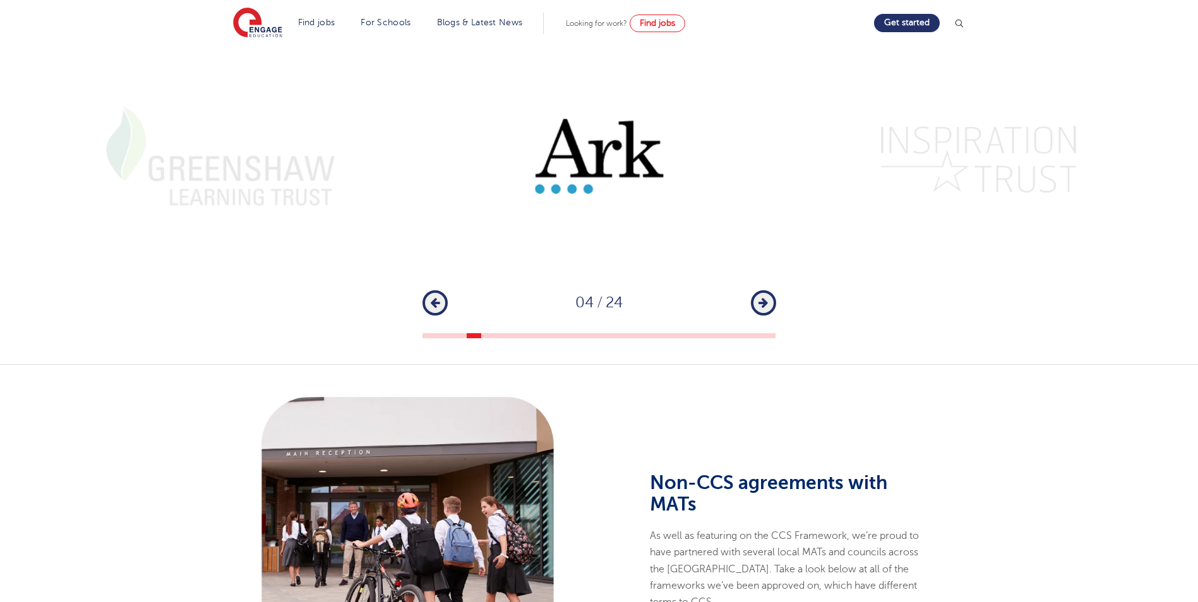
click at [767, 297] on icon "button" at bounding box center [762, 302] width 9 height 11
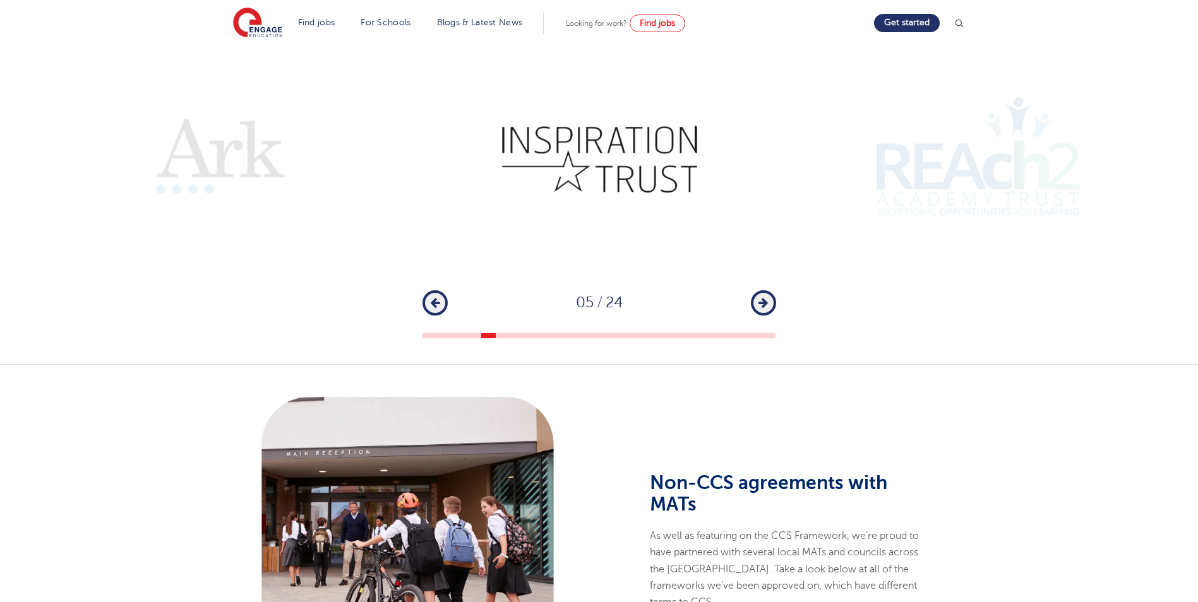
scroll to position [947, 0]
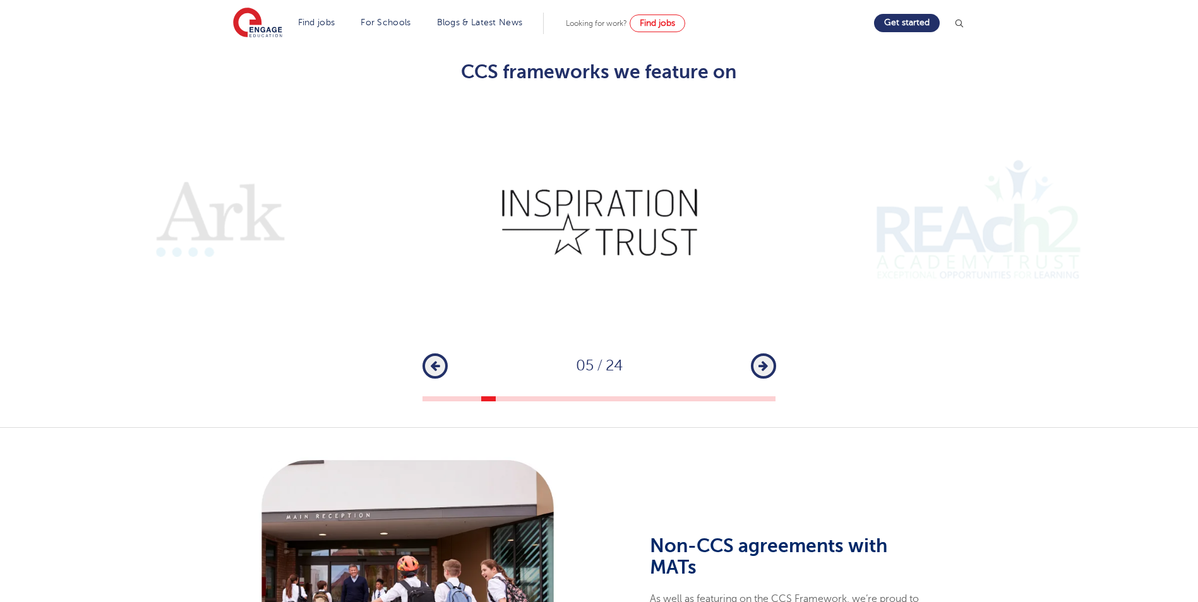
click at [766, 361] on icon "button" at bounding box center [762, 366] width 9 height 11
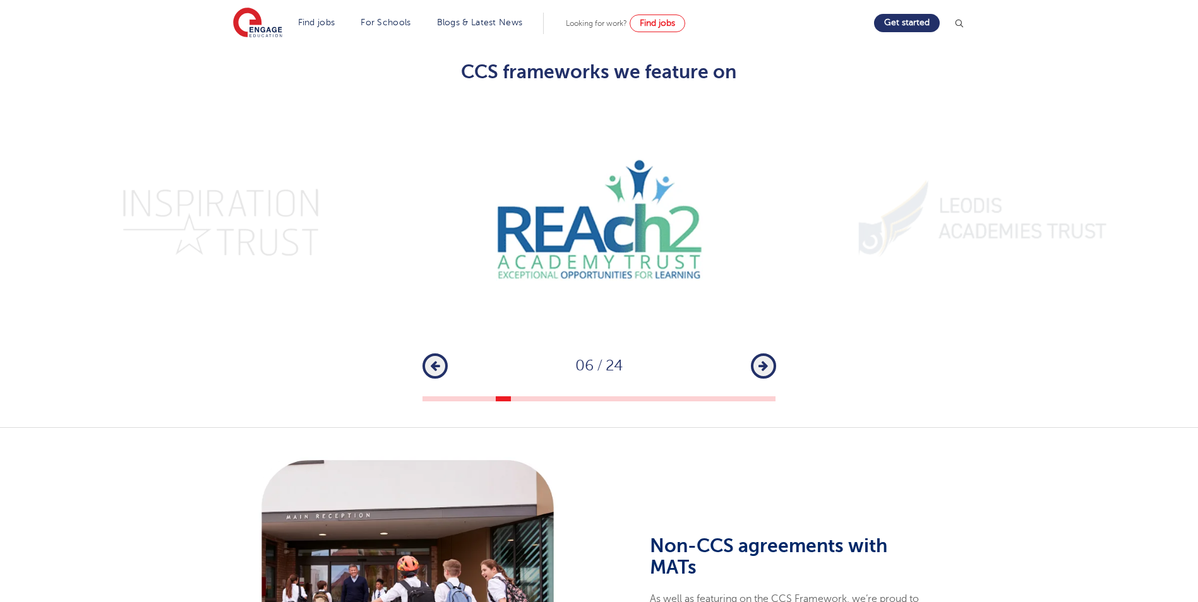
click at [772, 354] on button "Next" at bounding box center [763, 366] width 25 height 25
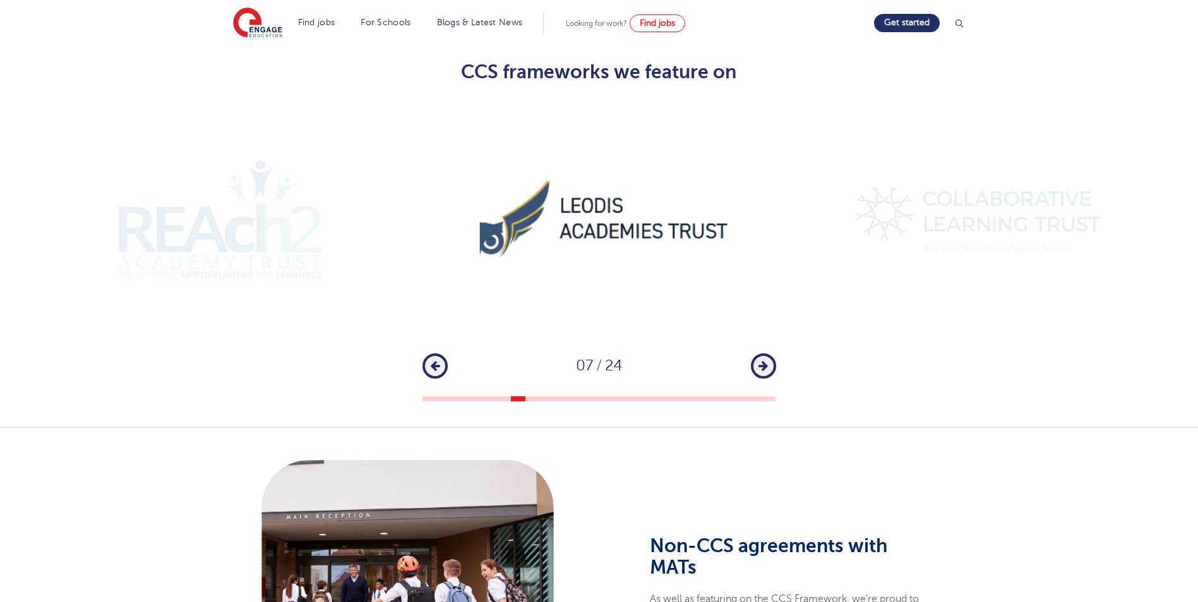
click at [771, 354] on button "Next" at bounding box center [763, 366] width 25 height 25
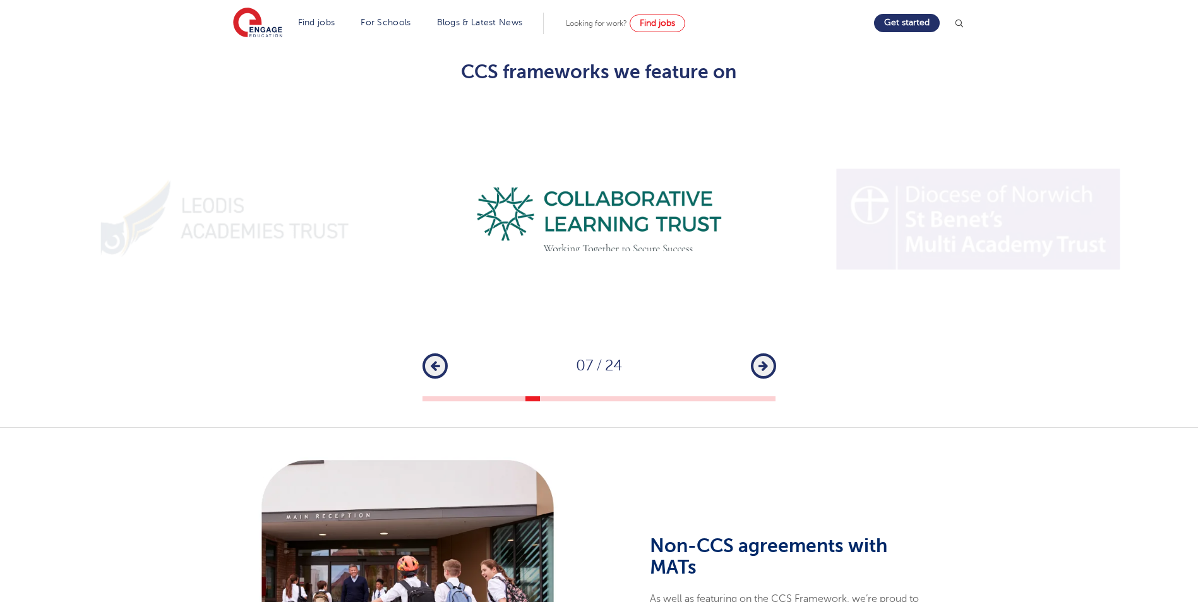
click at [771, 354] on button "Next" at bounding box center [763, 366] width 25 height 25
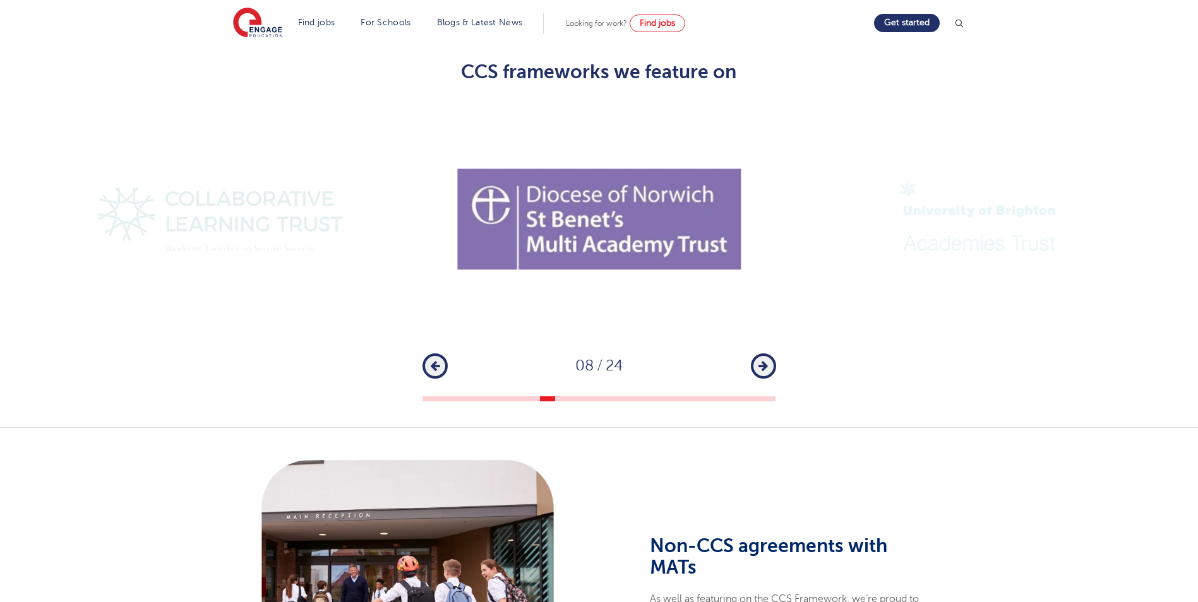
click at [771, 354] on button "Next" at bounding box center [763, 366] width 25 height 25
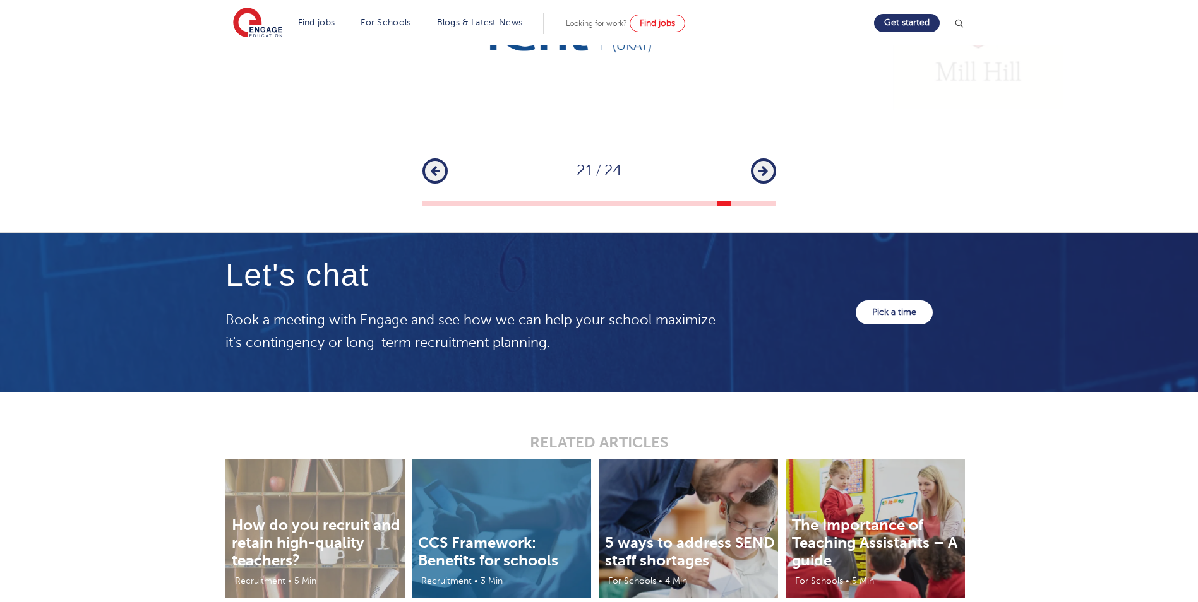
scroll to position [2193, 0]
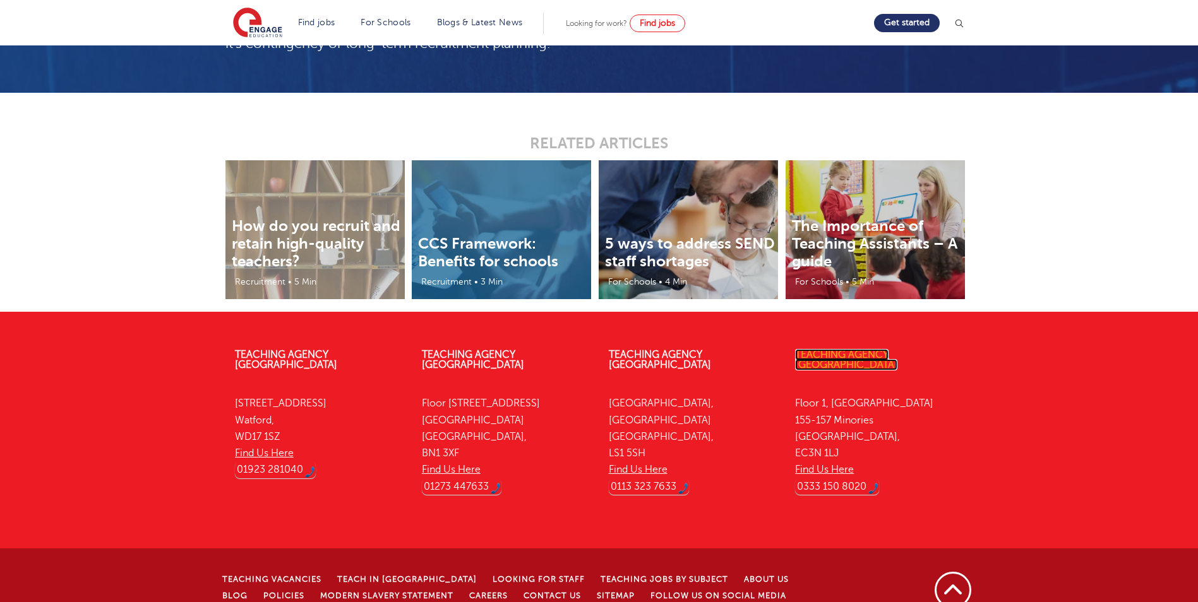
click at [849, 349] on link "Teaching Agency [GEOGRAPHIC_DATA]" at bounding box center [846, 359] width 102 height 21
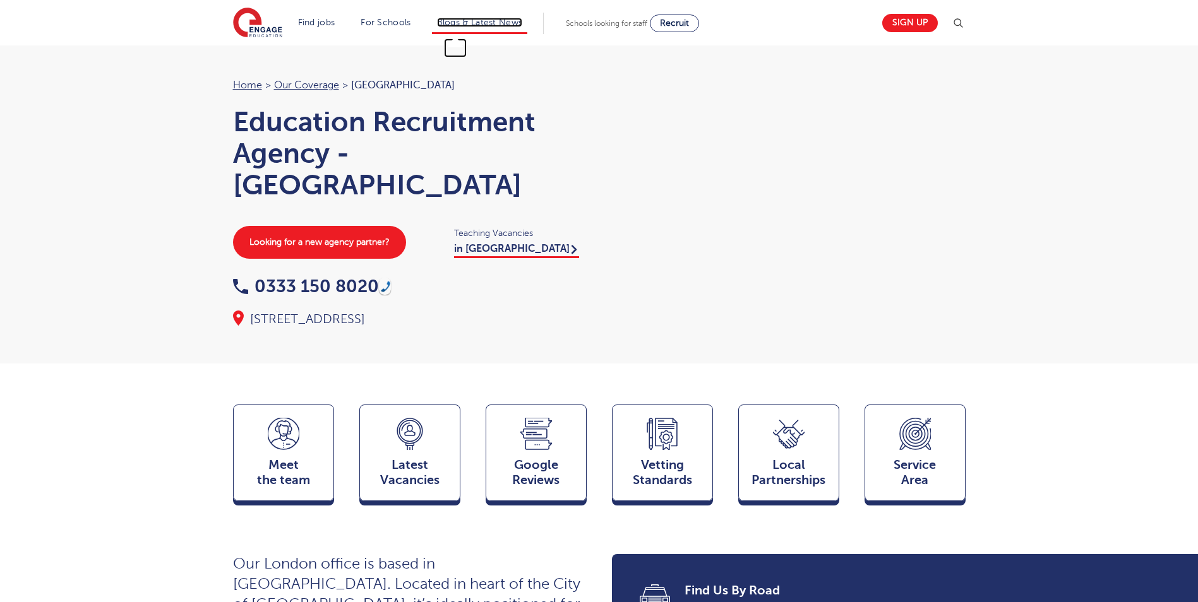
click at [465, 24] on link "Blogs & Latest News" at bounding box center [480, 22] width 86 height 9
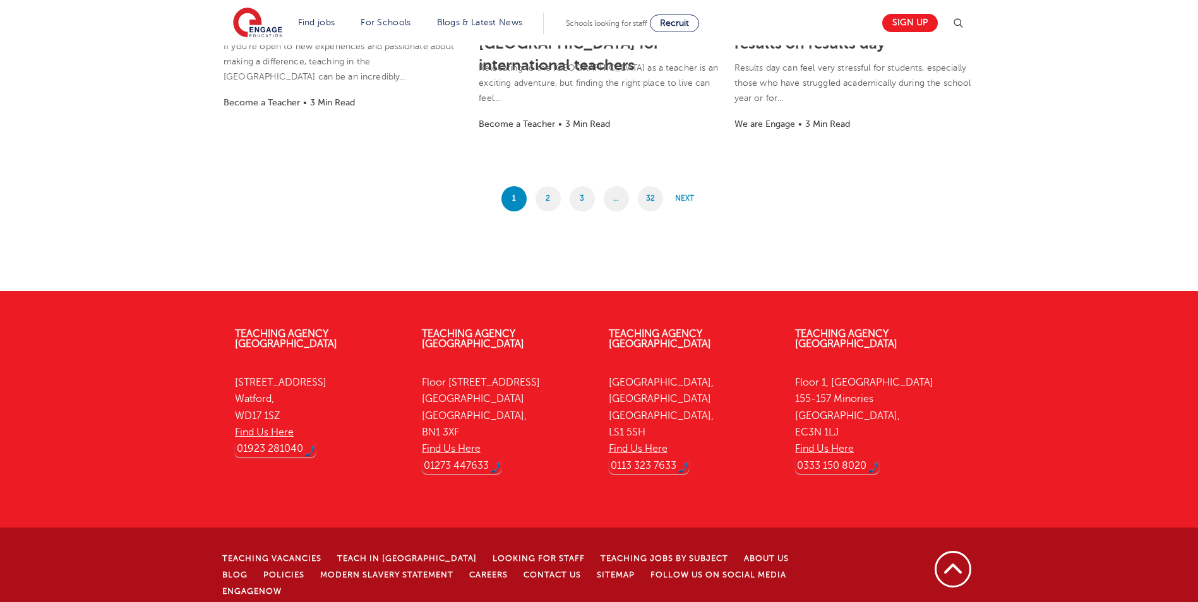
scroll to position [1177, 0]
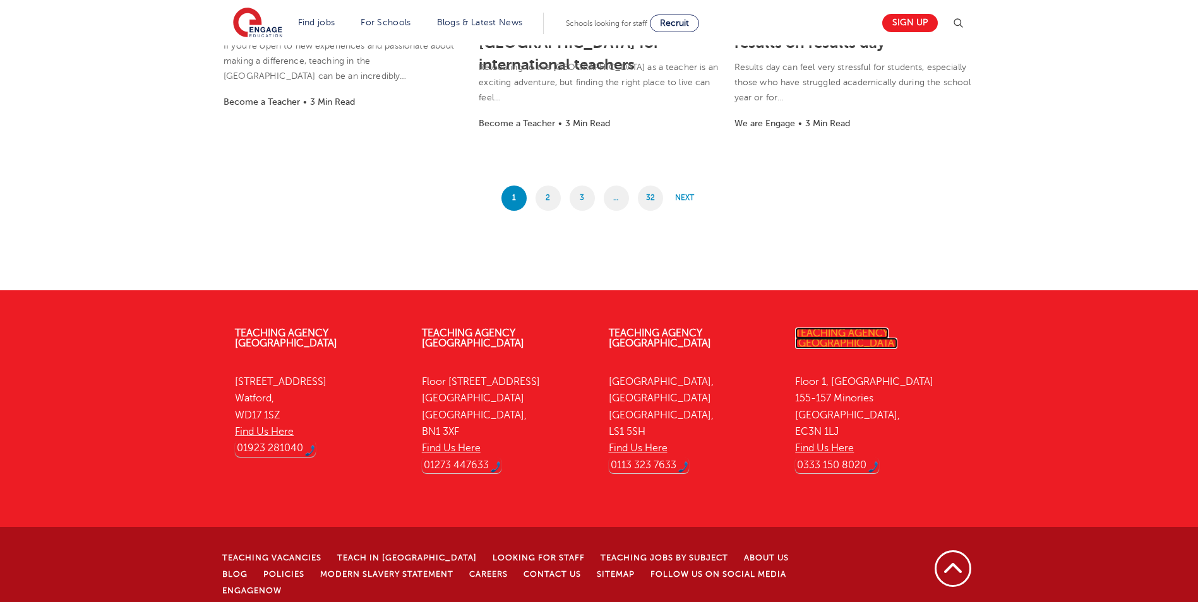
click at [877, 338] on link "Teaching Agency [GEOGRAPHIC_DATA]" at bounding box center [846, 338] width 102 height 21
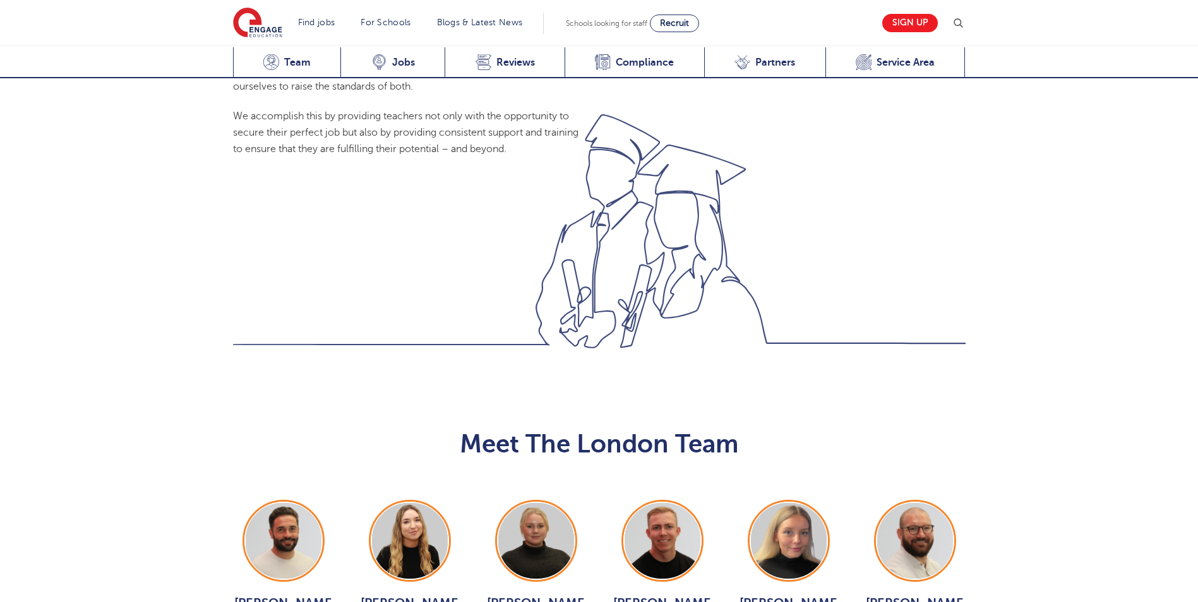
scroll to position [1263, 0]
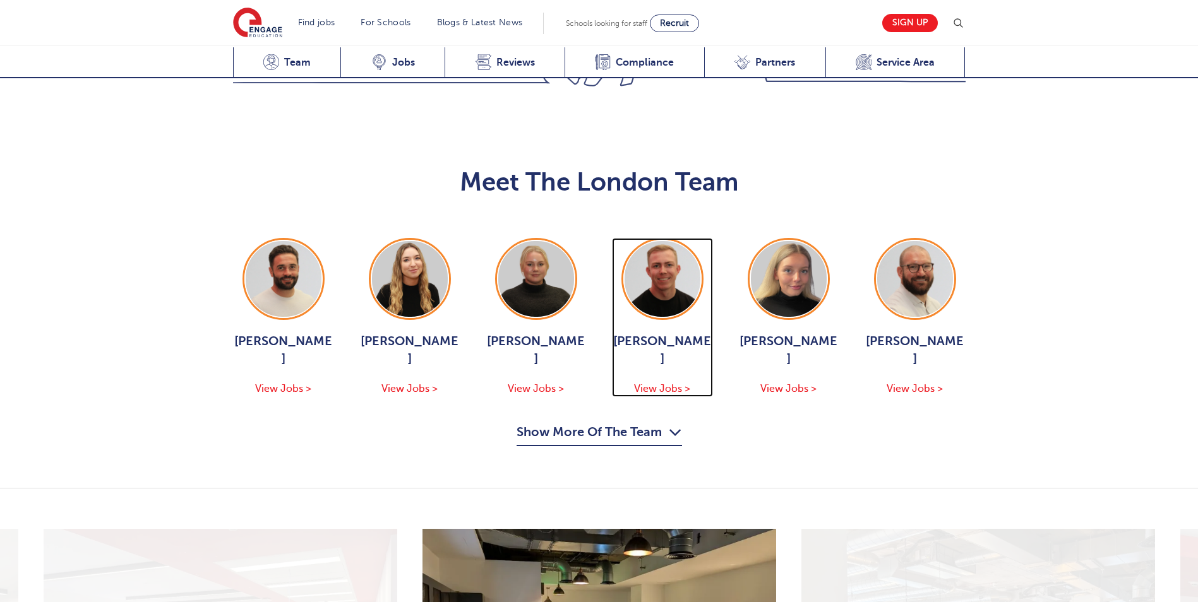
click at [668, 271] on img at bounding box center [662, 279] width 76 height 76
click at [605, 397] on div "[PERSON_NAME] View Jobs > [PERSON_NAME] View Jobs > [PERSON_NAME] View Jobs > […" at bounding box center [599, 342] width 758 height 208
click at [624, 422] on button "Show More Of The Team" at bounding box center [598, 434] width 165 height 24
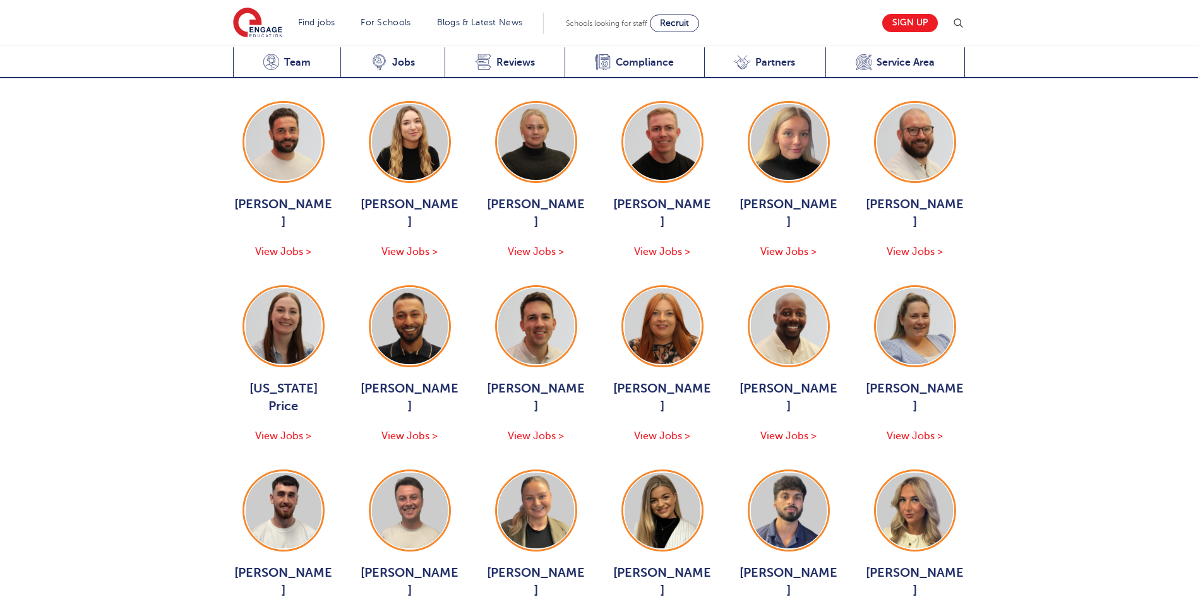
scroll to position [1578, 0]
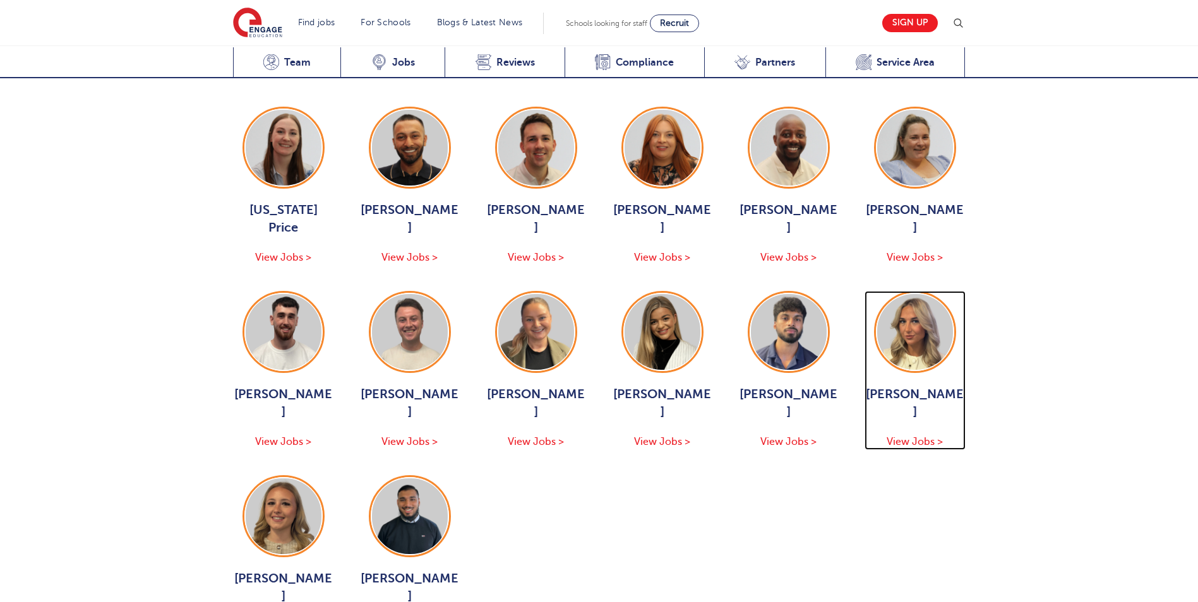
click at [904, 321] on img at bounding box center [915, 332] width 76 height 76
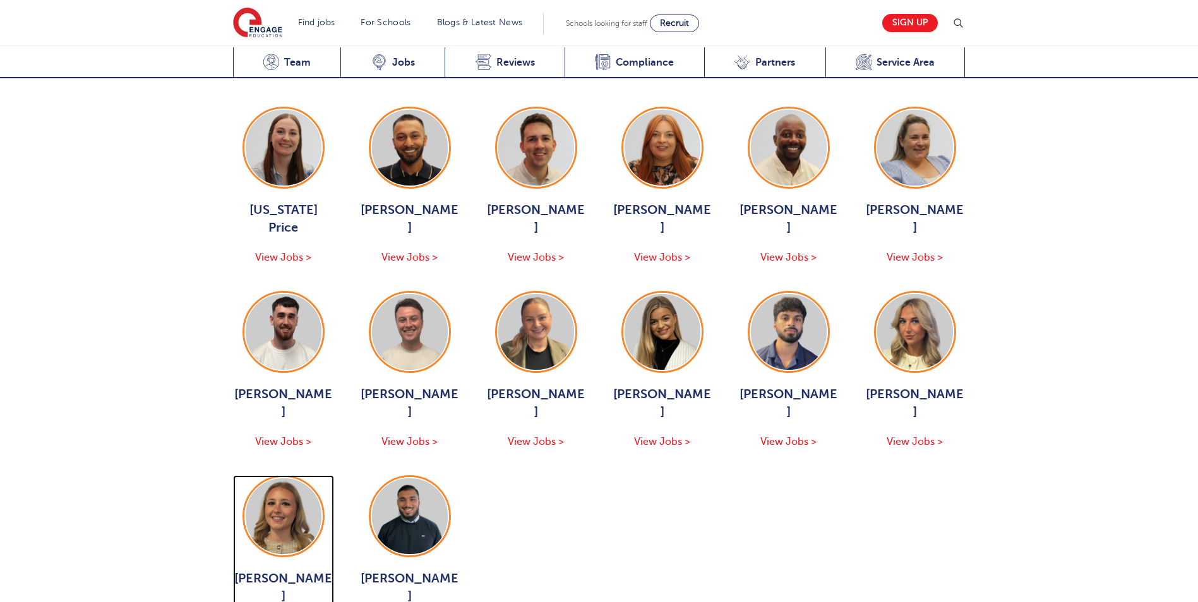
click at [265, 526] on img at bounding box center [284, 517] width 76 height 76
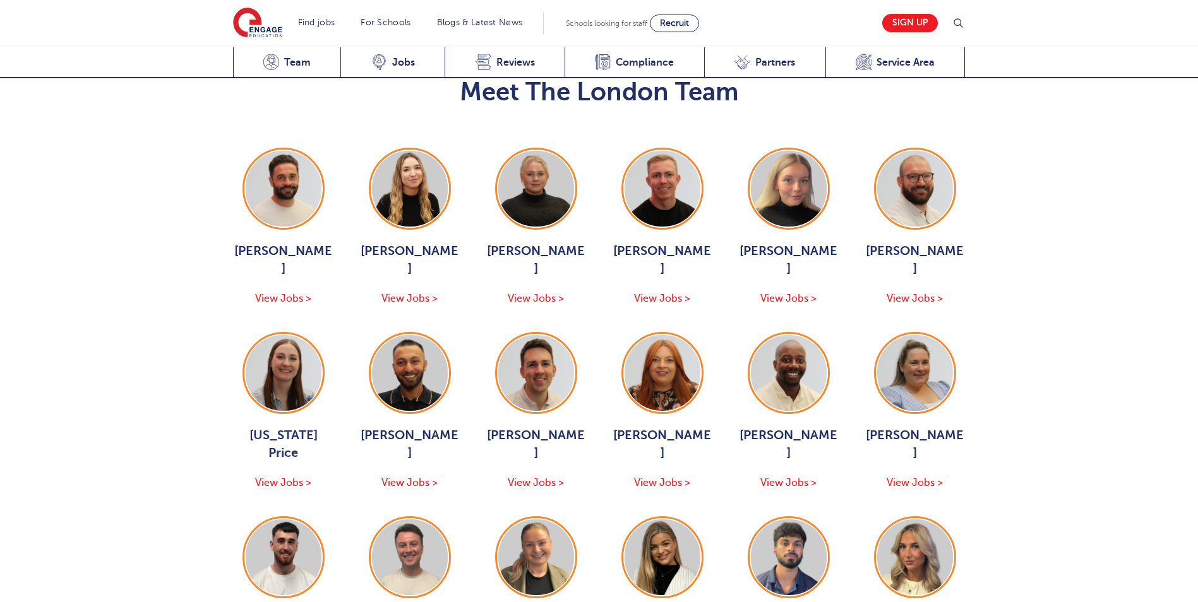
scroll to position [1452, 0]
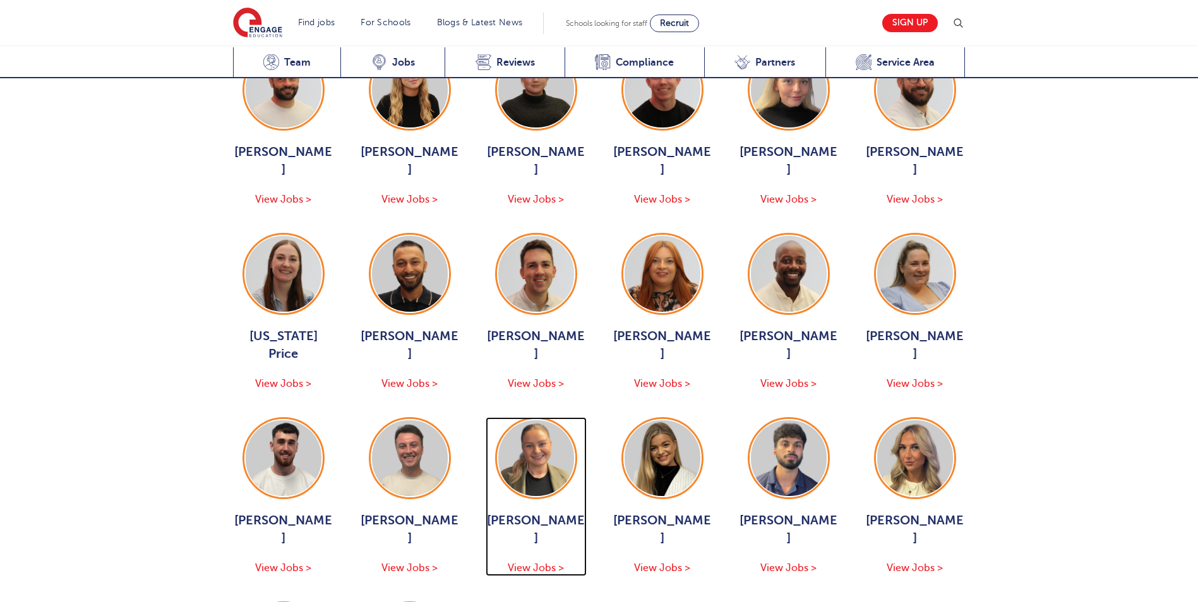
click at [559, 443] on img at bounding box center [536, 459] width 76 height 76
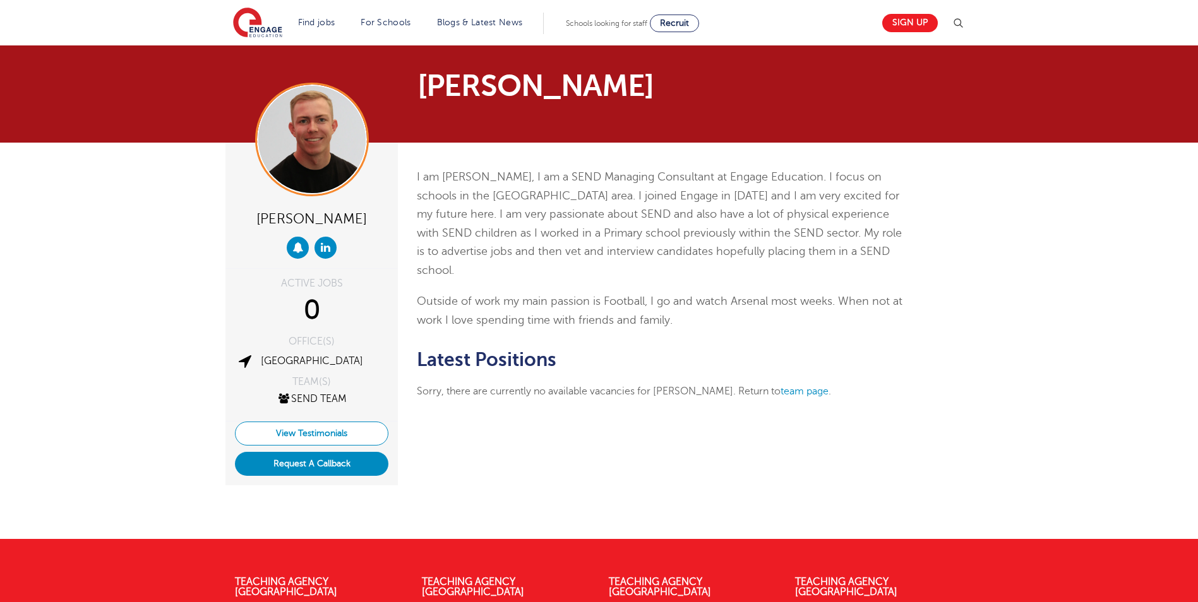
click at [331, 436] on link "View Testimonials" at bounding box center [311, 434] width 153 height 24
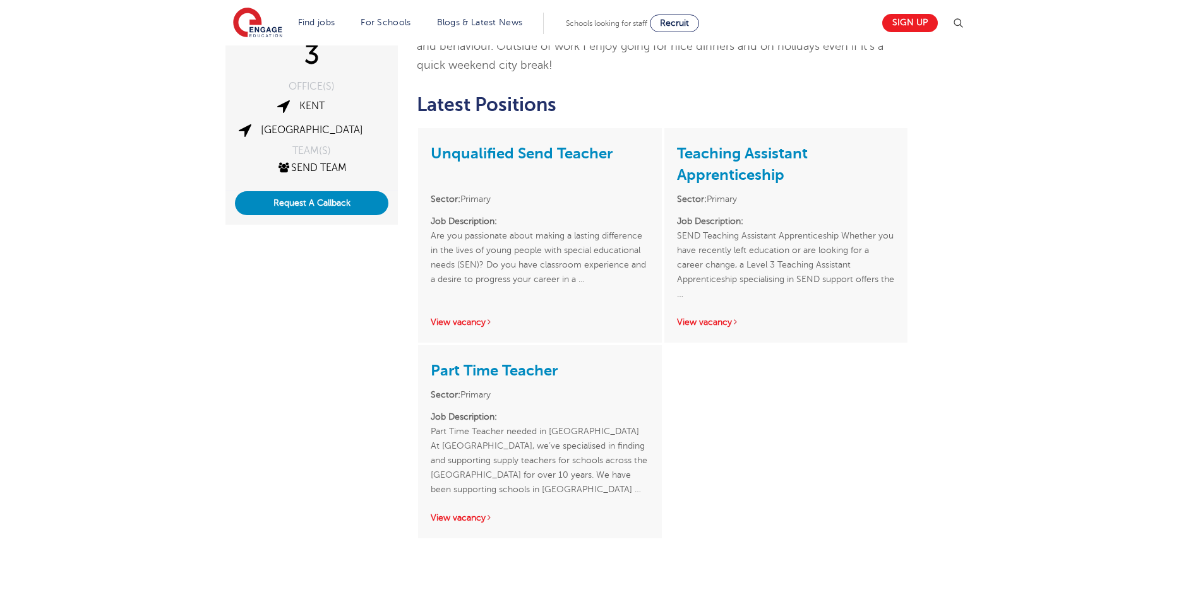
scroll to position [189, 0]
